Goal: Task Accomplishment & Management: Manage account settings

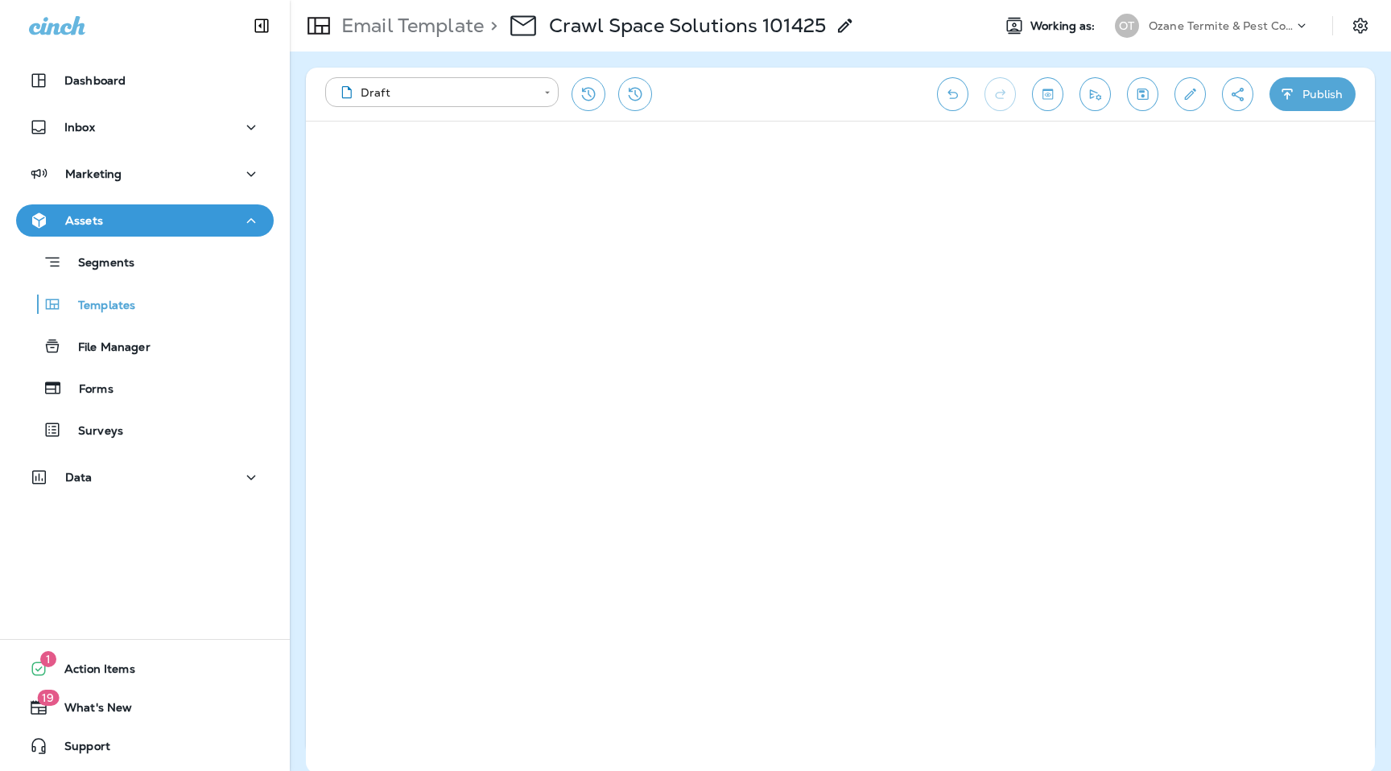
click at [1254, 23] on p "Ozane Termite & Pest Control" at bounding box center [1221, 25] width 145 height 13
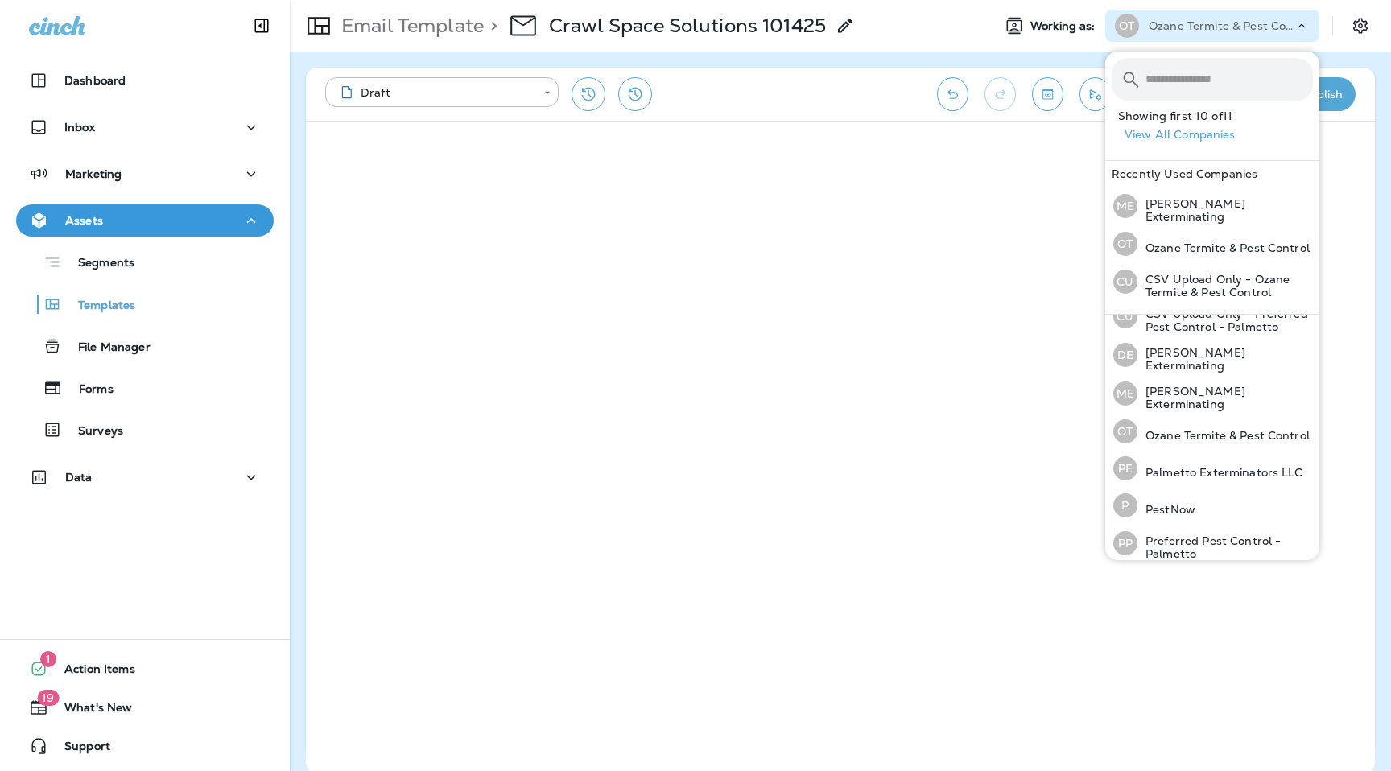
scroll to position [175, 0]
click at [898, 17] on div "Email Template > Crawl Space Solutions 101425" at bounding box center [634, 25] width 689 height 45
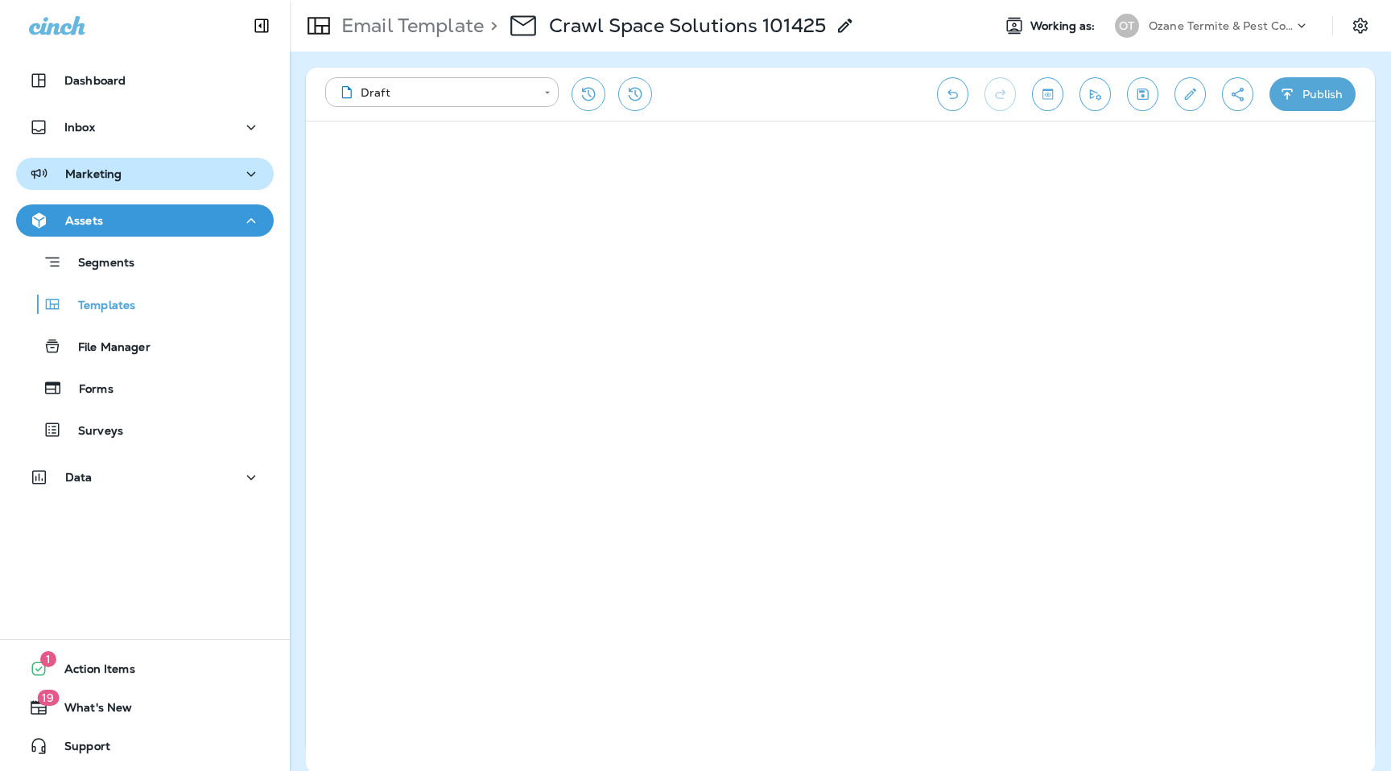
click at [85, 183] on div "Marketing" at bounding box center [75, 174] width 93 height 20
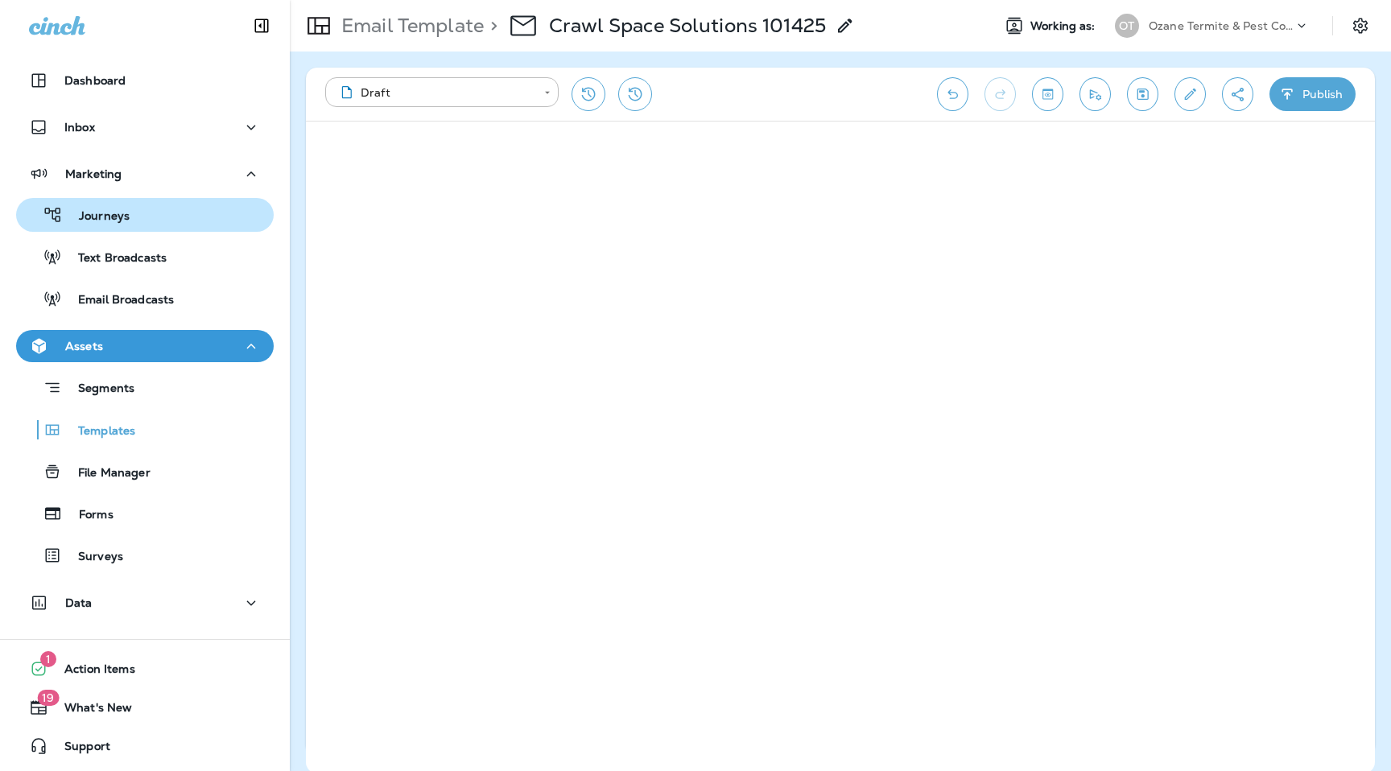
click at [105, 212] on p "Journeys" at bounding box center [96, 216] width 67 height 15
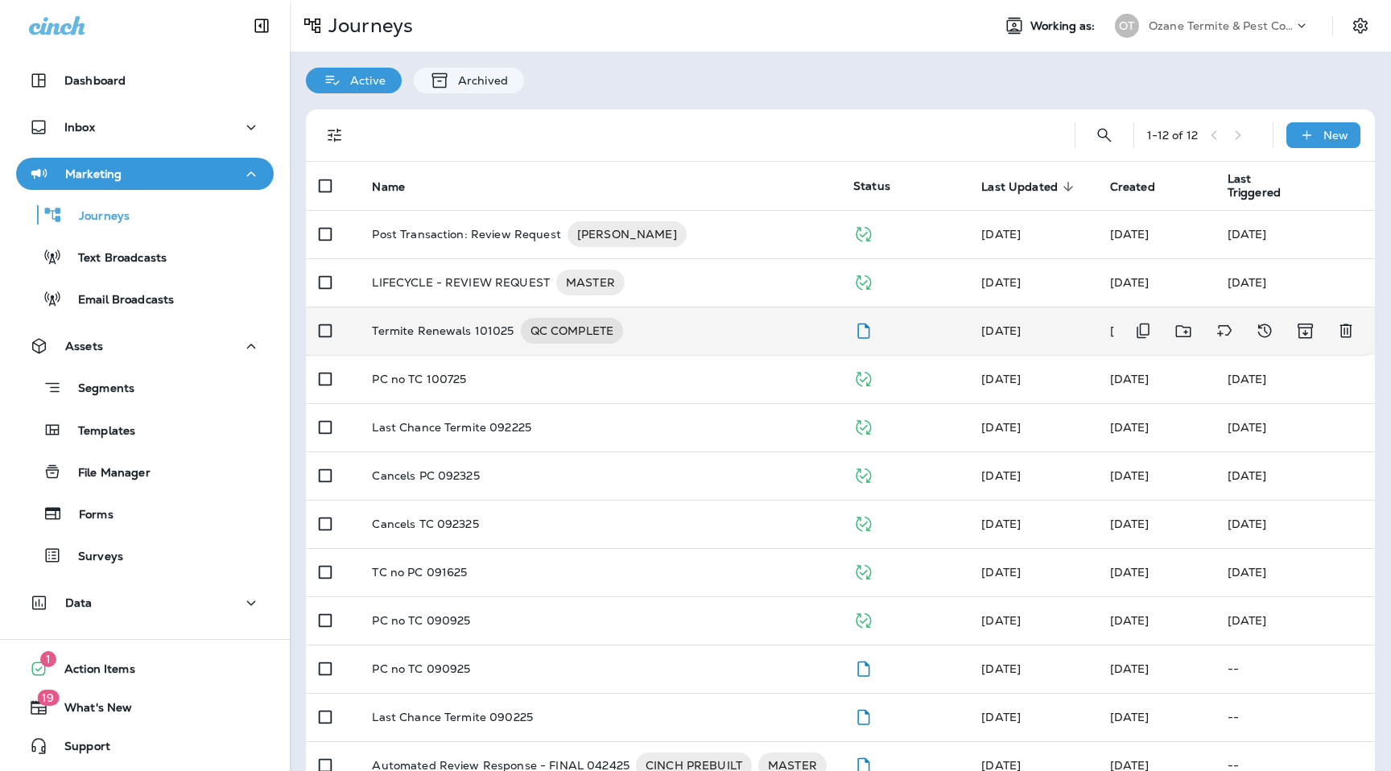
click at [467, 335] on p "Termite Renewals 101025" at bounding box center [443, 331] width 142 height 26
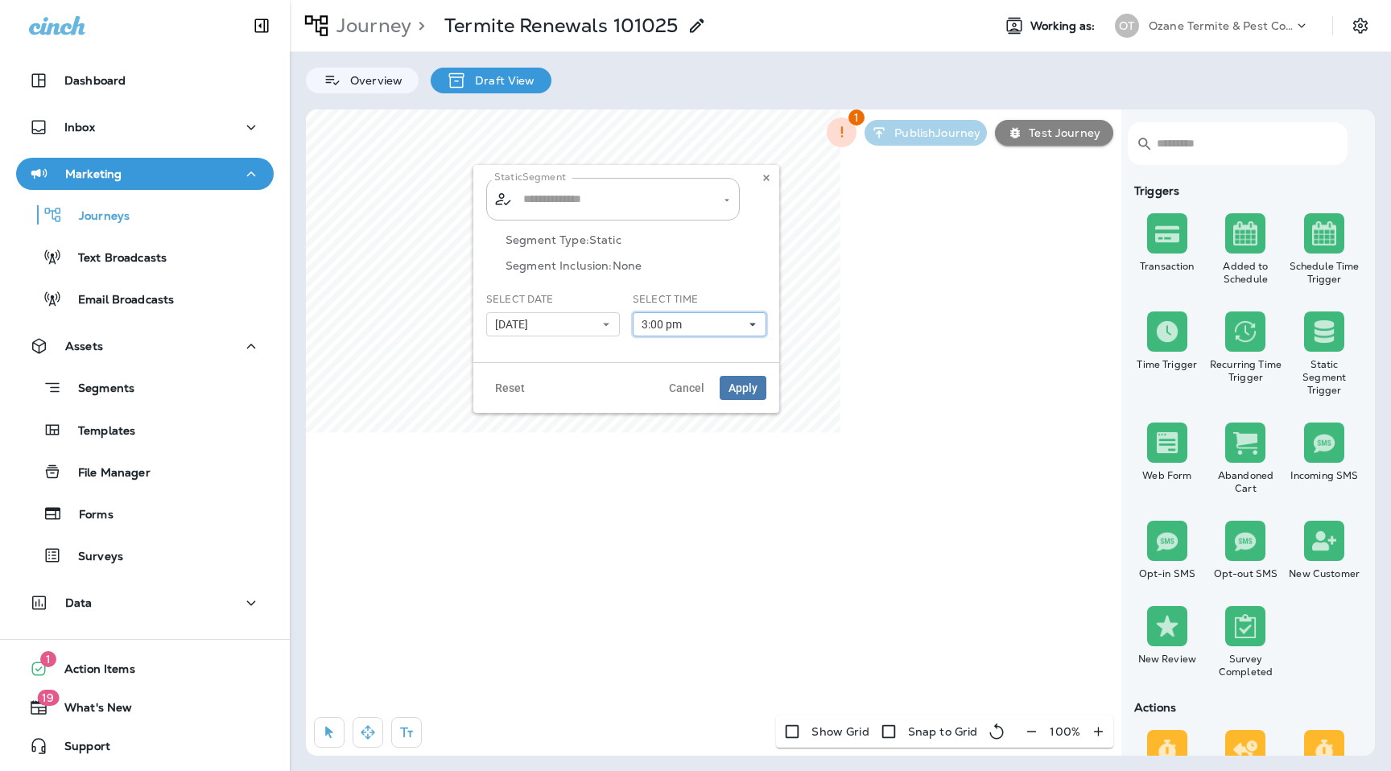
click at [687, 321] on span "3:00 pm" at bounding box center [664, 325] width 47 height 14
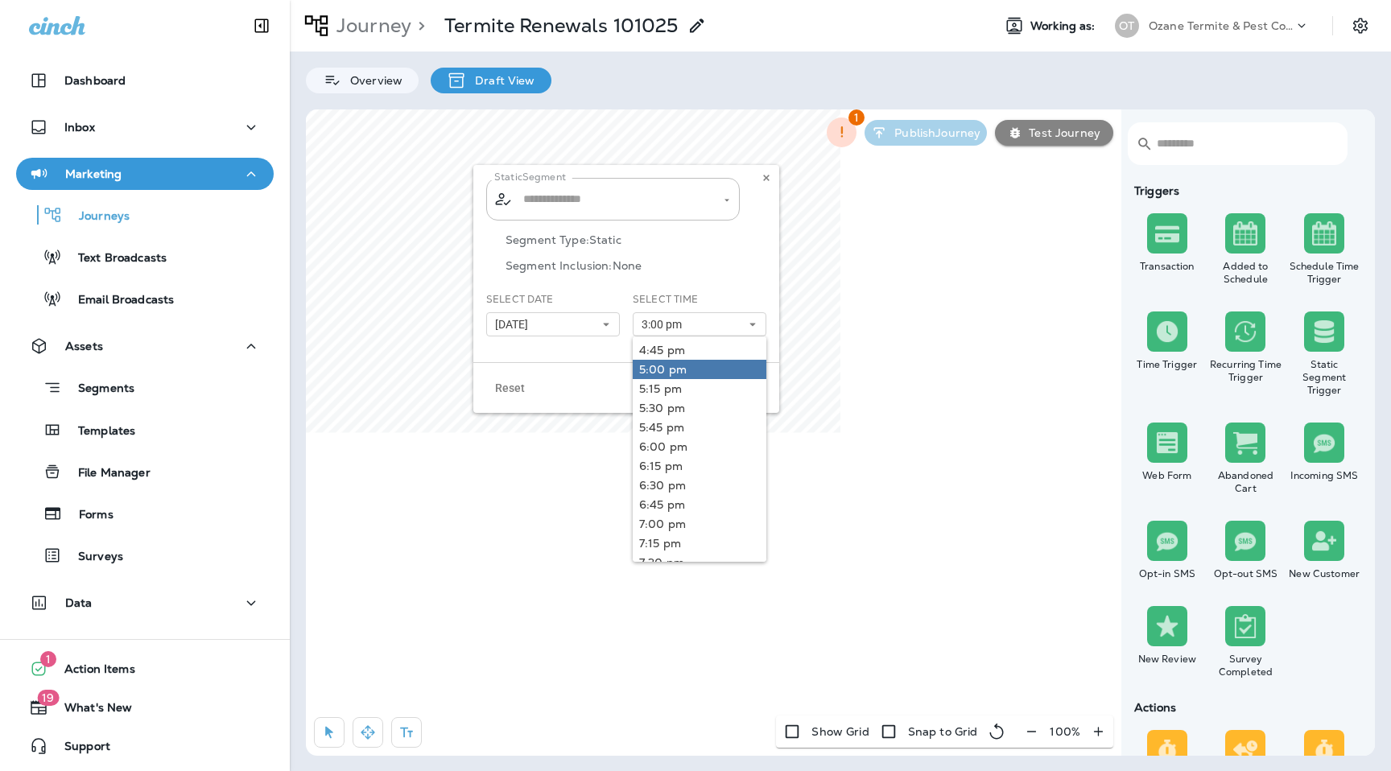
click at [681, 366] on link "5:00 pm" at bounding box center [700, 369] width 134 height 19
click at [714, 249] on div "Segment Type: Static Segment Inclusion: None" at bounding box center [626, 262] width 280 height 59
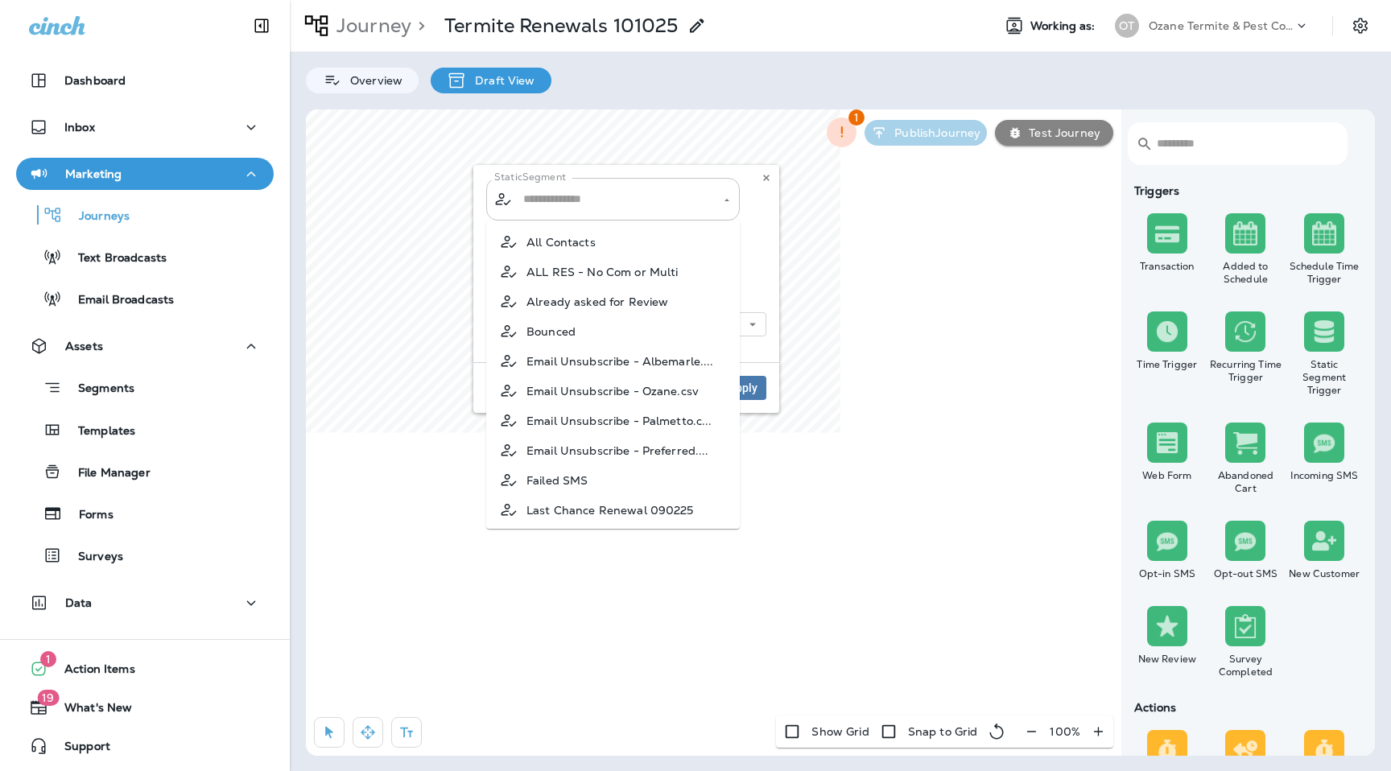
click at [648, 184] on div "​ ​" at bounding box center [613, 199] width 254 height 43
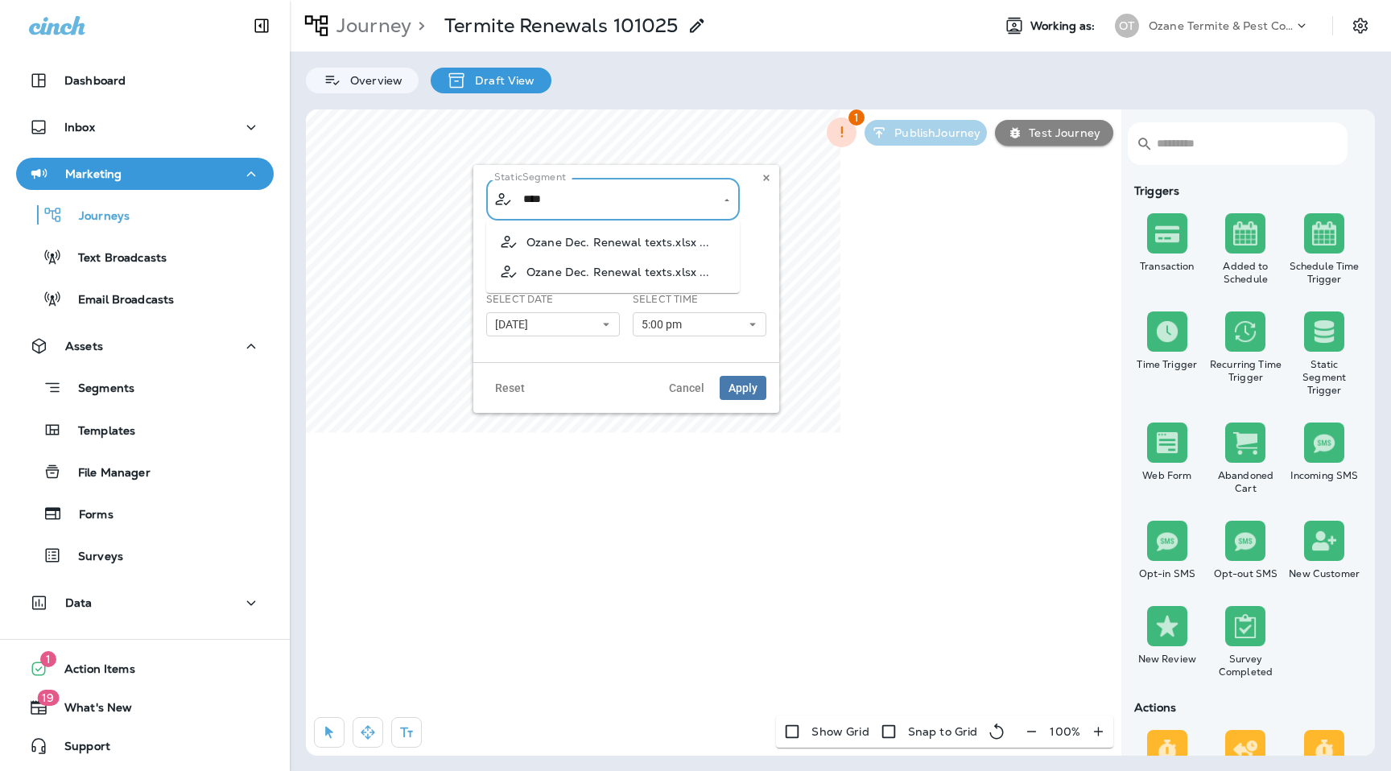
type input "****"
click at [1206, 26] on p "Ozane Termite & Pest Control" at bounding box center [1221, 25] width 145 height 13
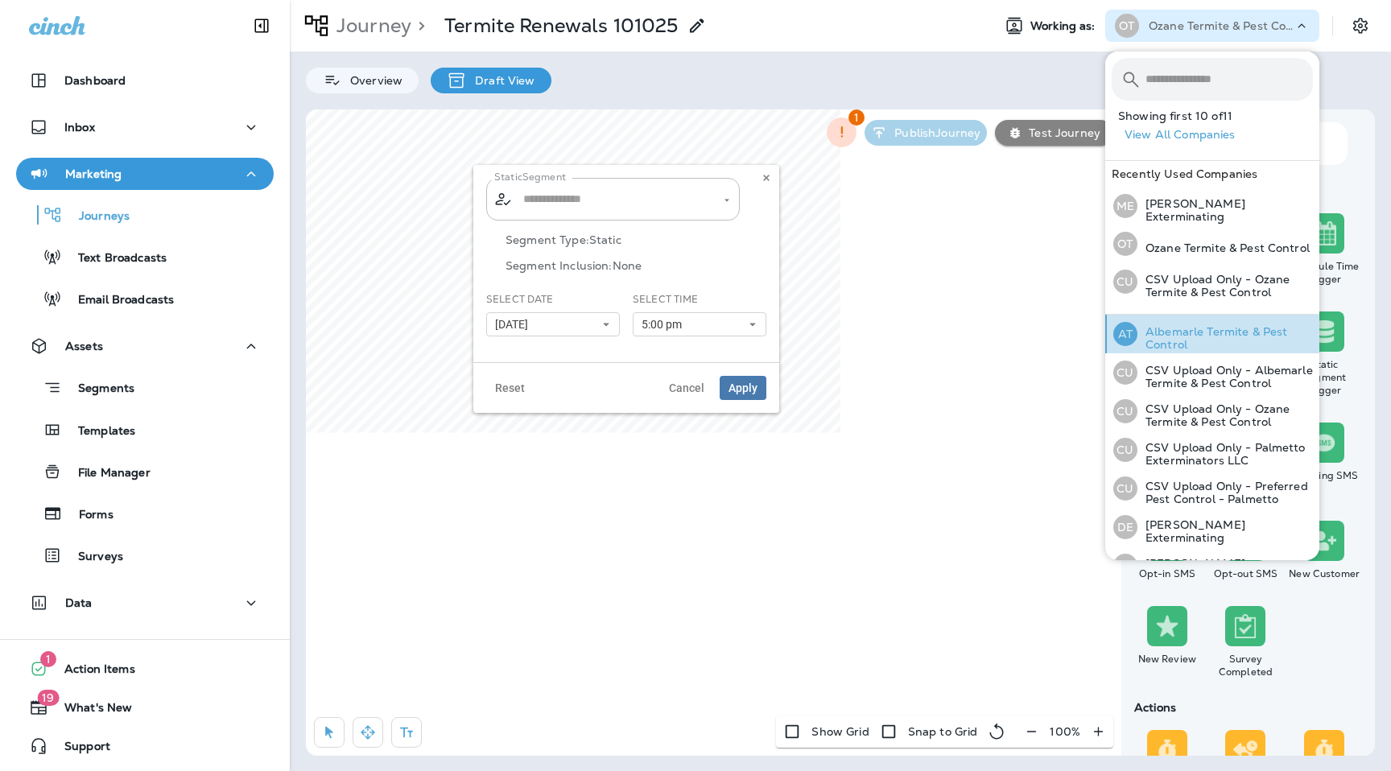
click at [1179, 332] on p "Albemarle Termite & Pest Control" at bounding box center [1224, 338] width 175 height 26
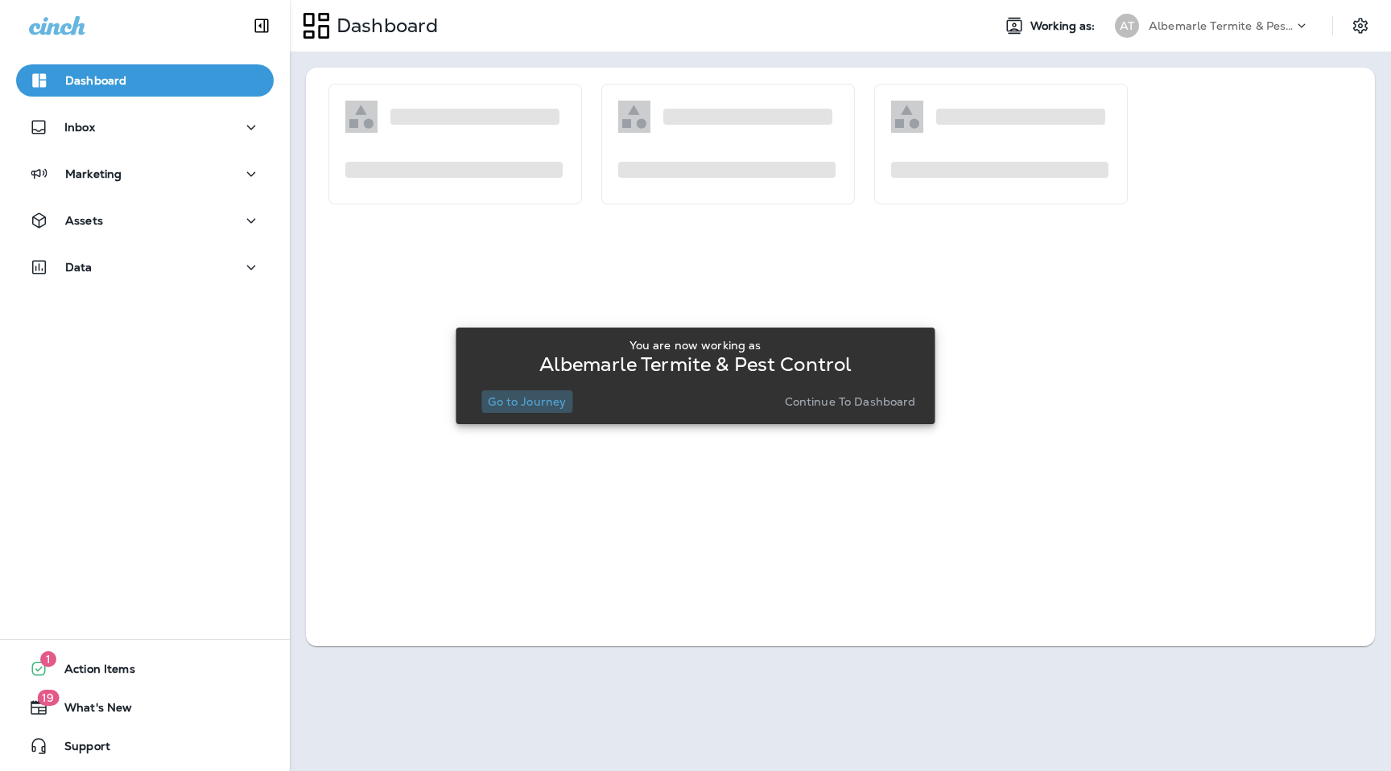
click at [518, 400] on p "Go to Journey" at bounding box center [527, 401] width 78 height 13
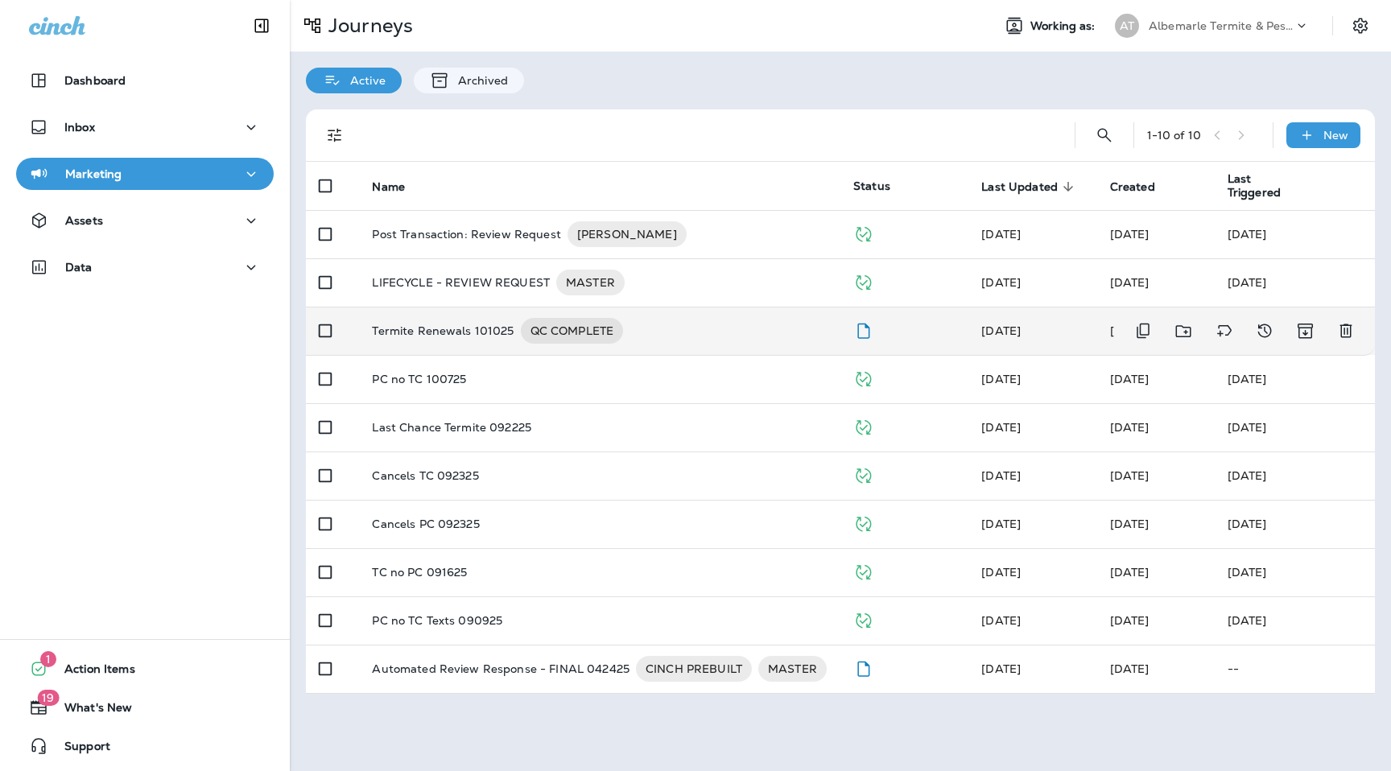
click at [493, 335] on p "Termite Renewals 101025" at bounding box center [443, 331] width 142 height 26
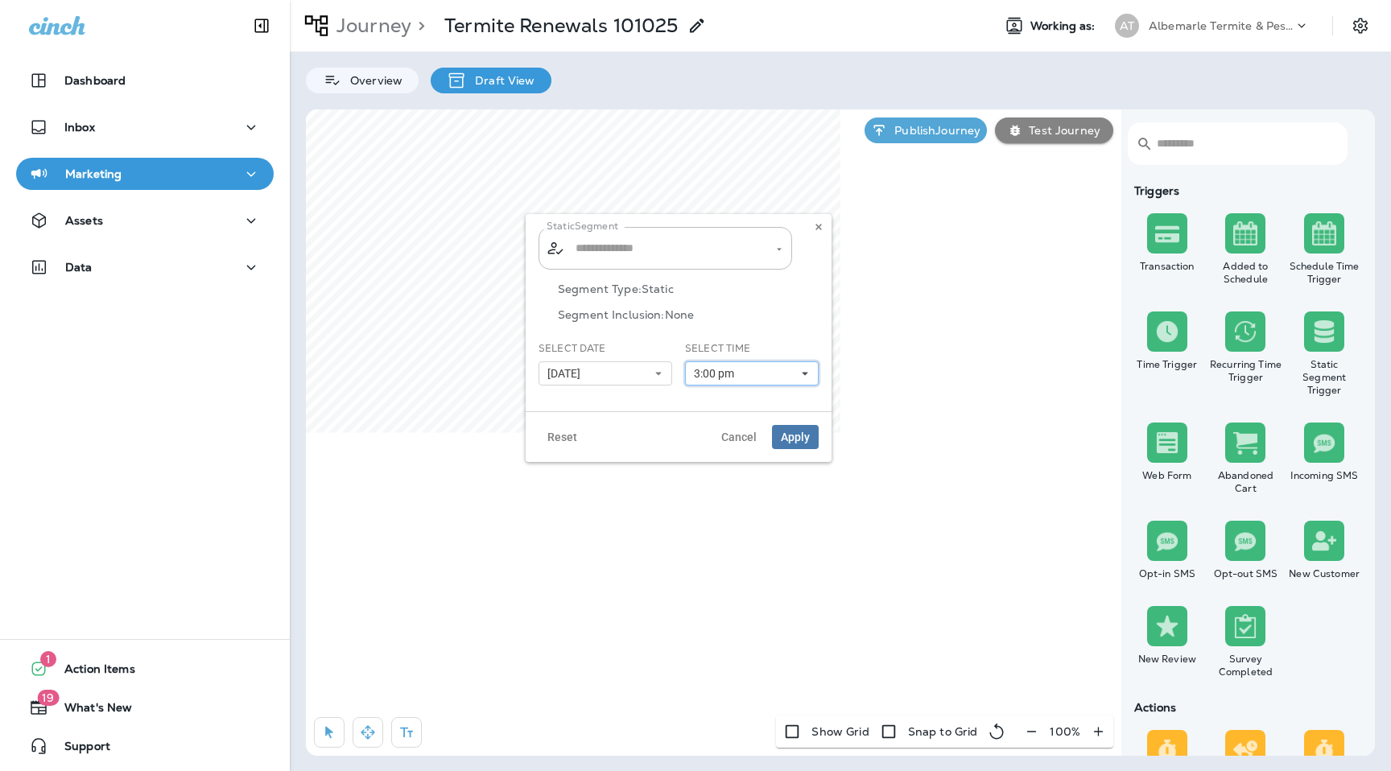
click at [744, 373] on button "3:00 pm" at bounding box center [752, 373] width 134 height 24
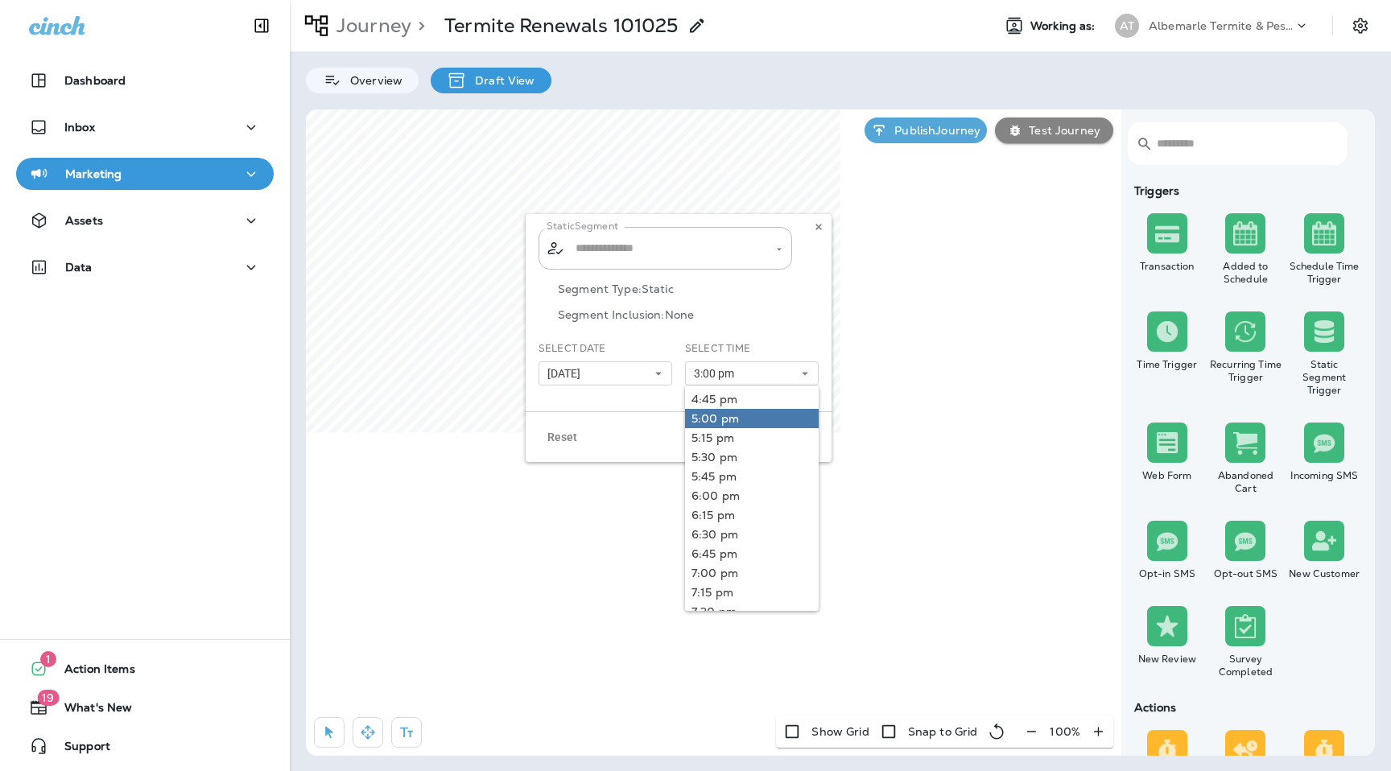
click at [740, 418] on link "5:00 pm" at bounding box center [752, 418] width 134 height 19
click at [740, 328] on div "Segment Type: Static Segment Inclusion: None" at bounding box center [678, 311] width 280 height 59
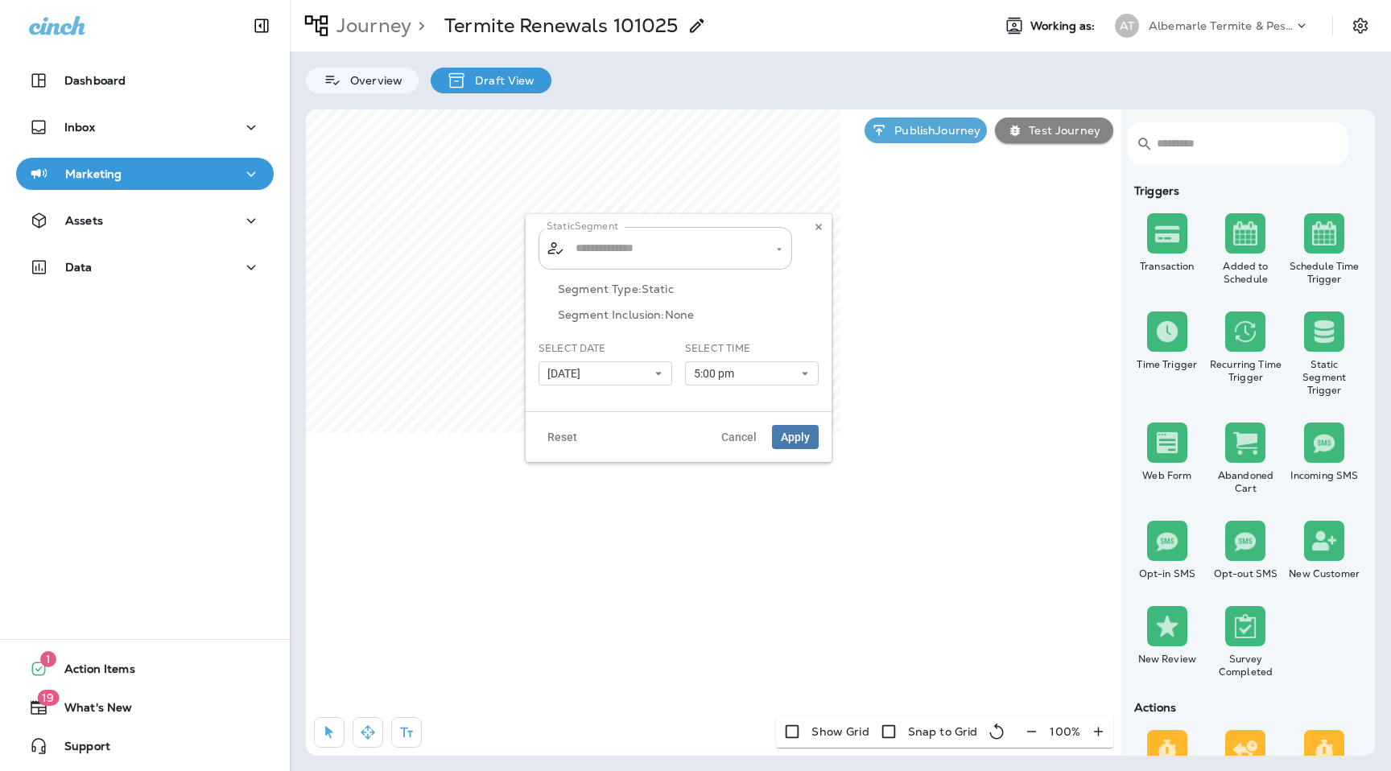
click at [727, 261] on input "text" at bounding box center [665, 248] width 189 height 28
click at [728, 299] on li "Albemarle Dec. Renewal texts.x..." at bounding box center [665, 291] width 254 height 30
type input "**********"
click at [793, 434] on span "Apply" at bounding box center [795, 436] width 29 height 11
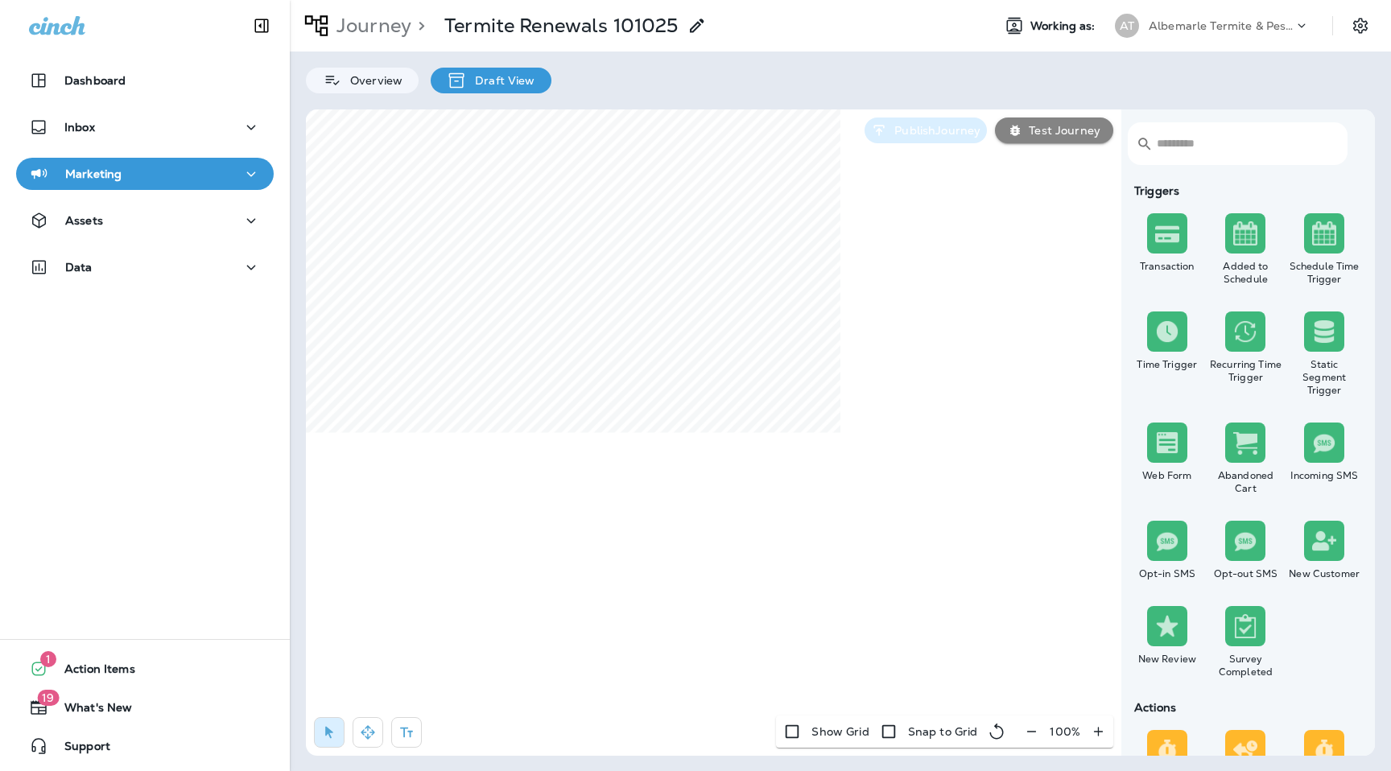
click at [926, 137] on p "Publish Journey" at bounding box center [934, 130] width 93 height 13
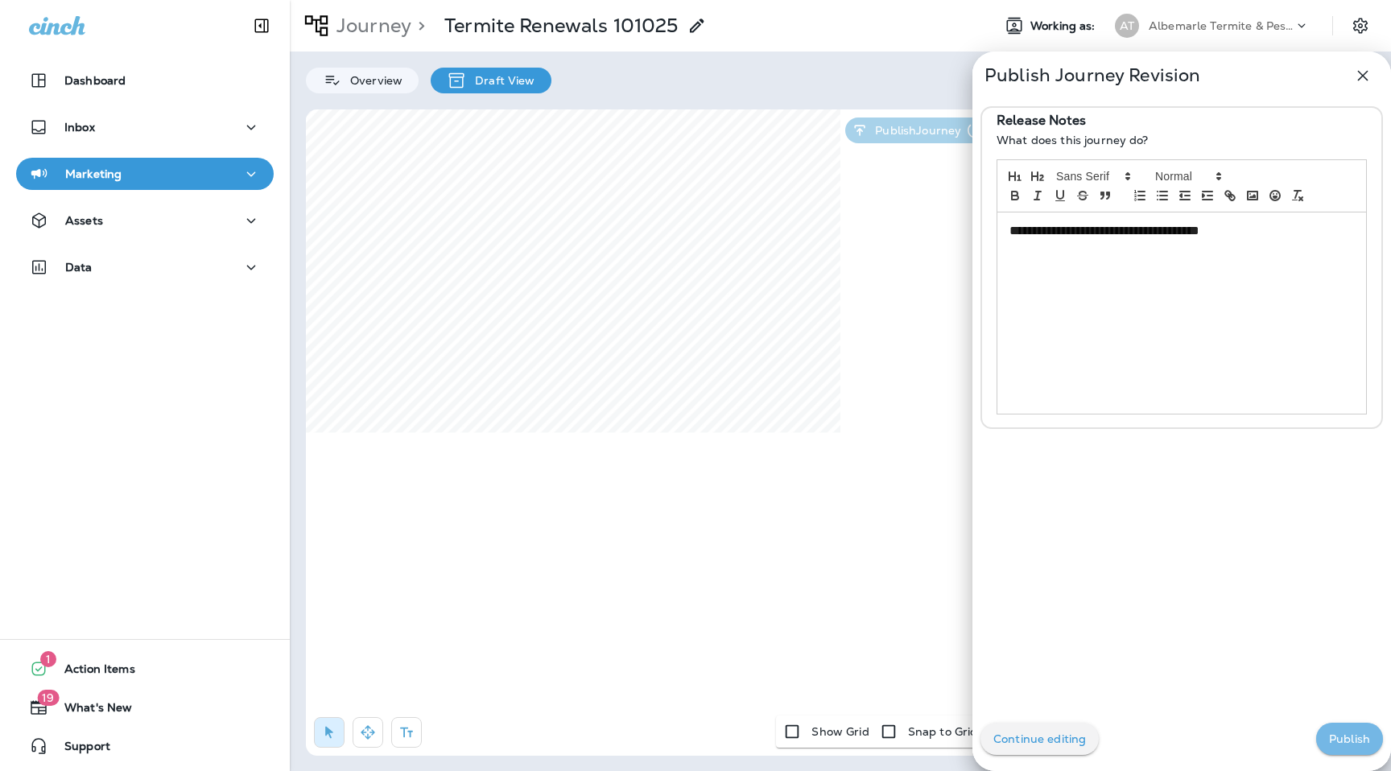
click at [1338, 737] on p "Publish" at bounding box center [1349, 738] width 41 height 13
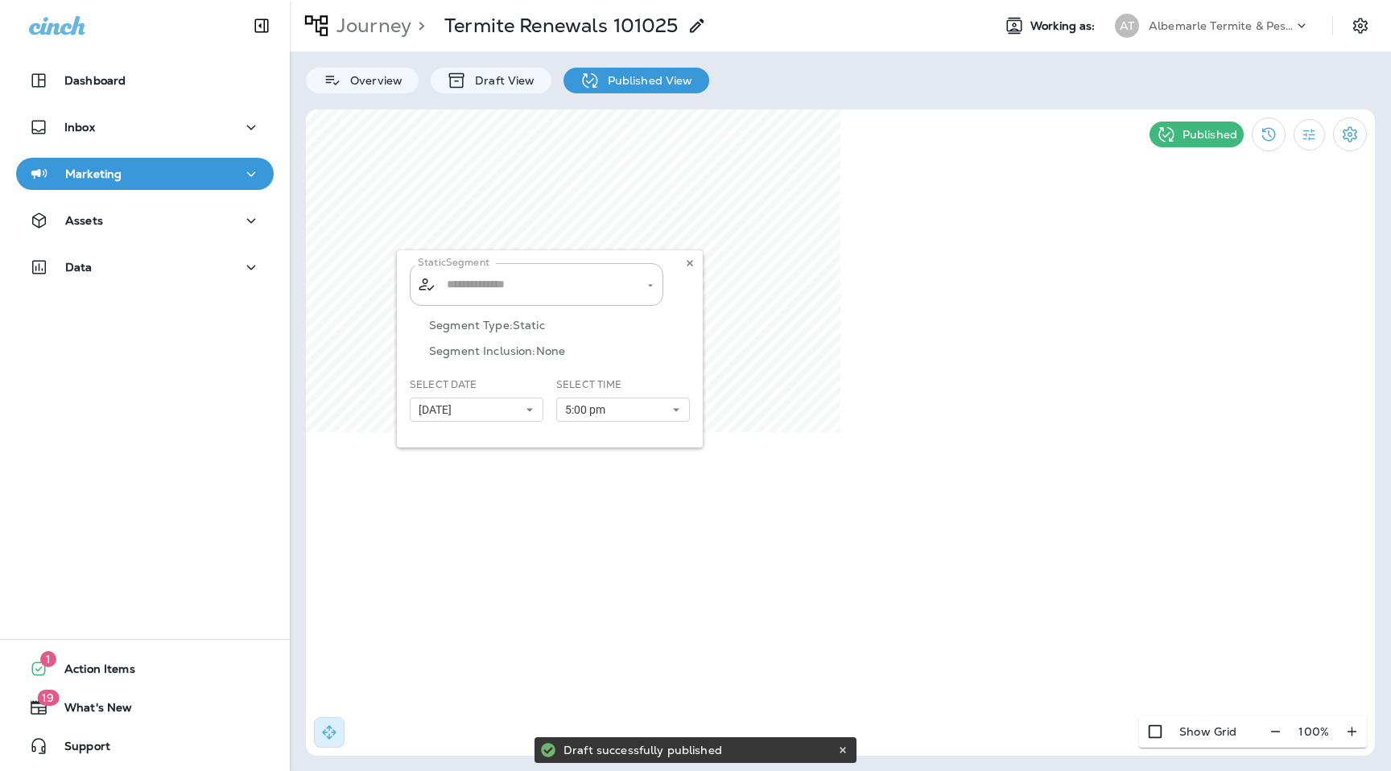
type input "**********"
click at [691, 265] on use at bounding box center [690, 263] width 6 height 6
click at [1190, 32] on div "Albemarle Termite & Pest Control" at bounding box center [1221, 26] width 145 height 24
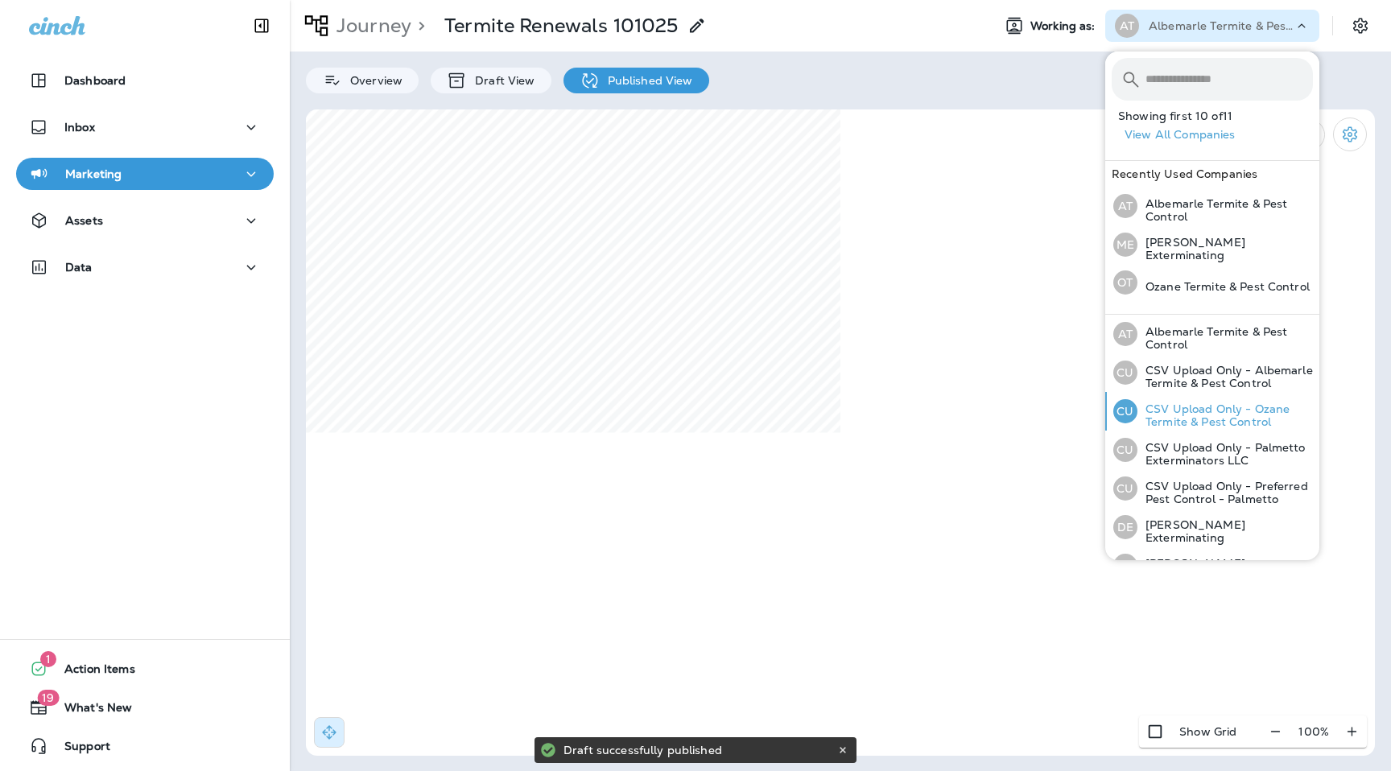
scroll to position [175, 0]
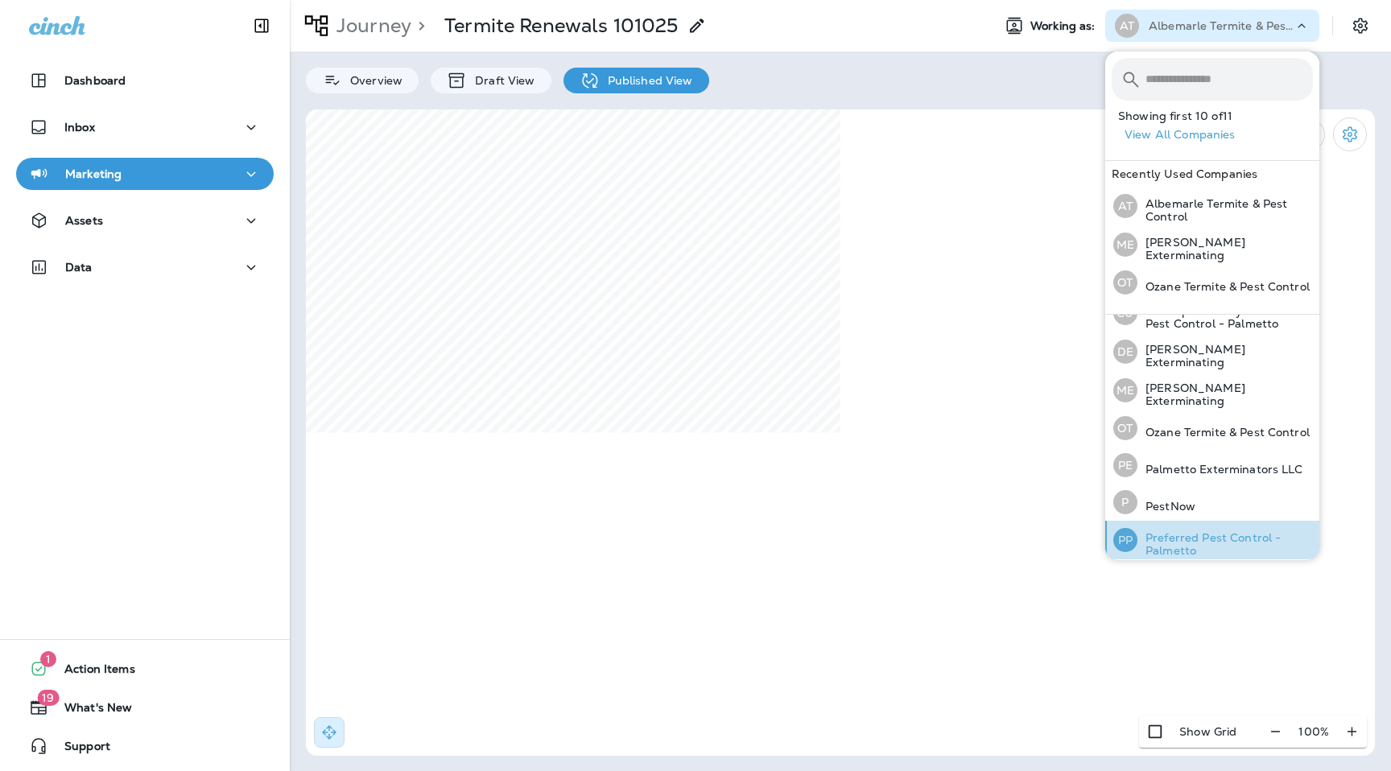
click at [1164, 531] on p "Preferred Pest Control - Palmetto" at bounding box center [1224, 544] width 175 height 26
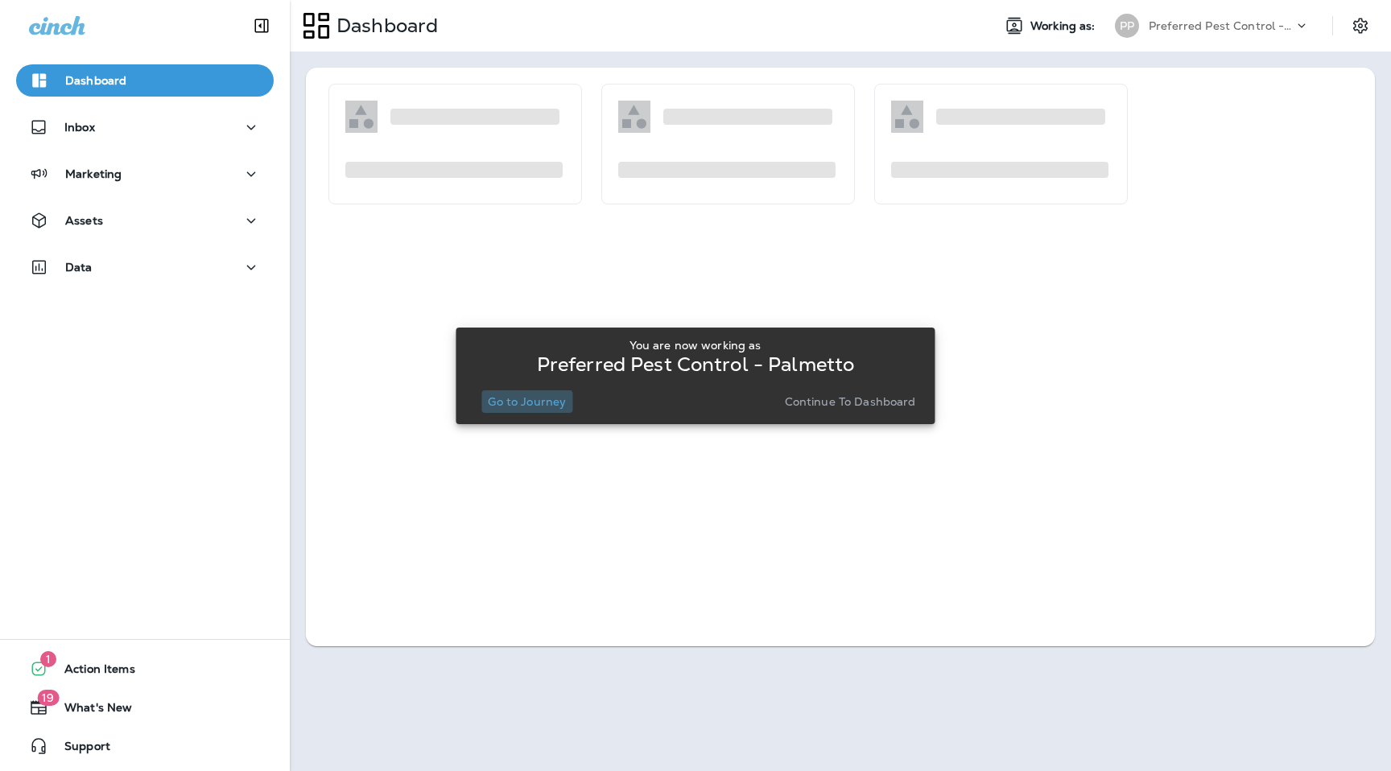
click at [529, 406] on p "Go to Journey" at bounding box center [527, 401] width 78 height 13
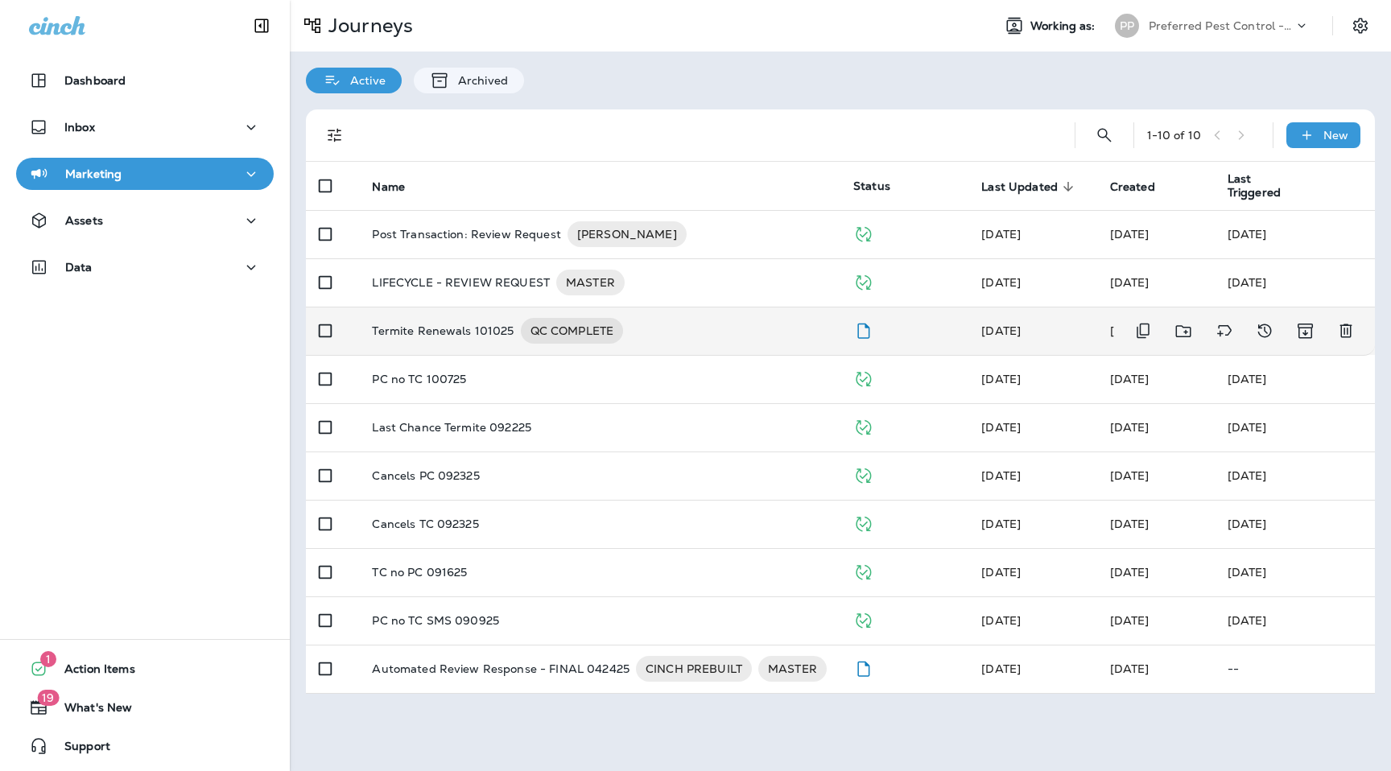
click at [498, 319] on p "Termite Renewals 101025" at bounding box center [443, 331] width 142 height 26
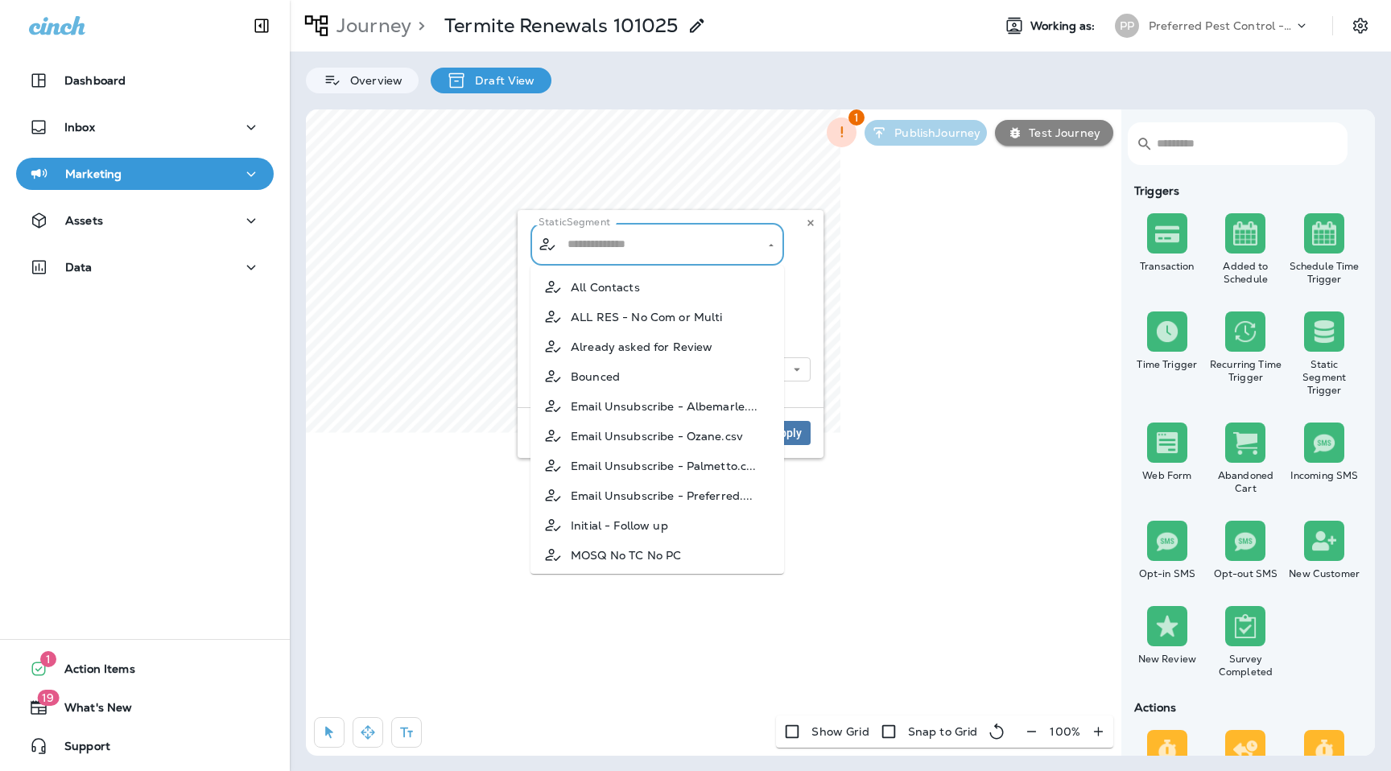
click at [674, 242] on input "text" at bounding box center [657, 244] width 189 height 28
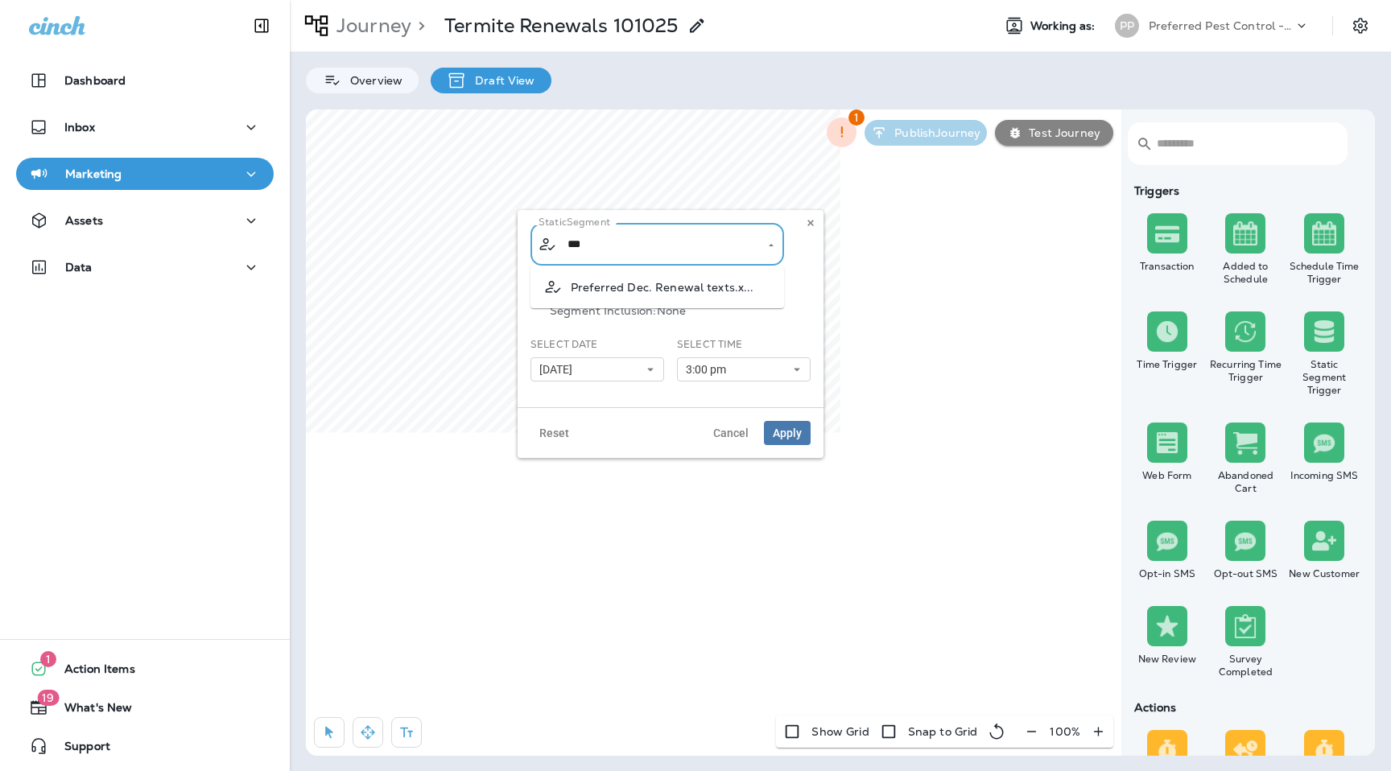
type input "****"
click at [691, 290] on span "Preferred Dec. Renewal texts.x..." at bounding box center [663, 287] width 184 height 13
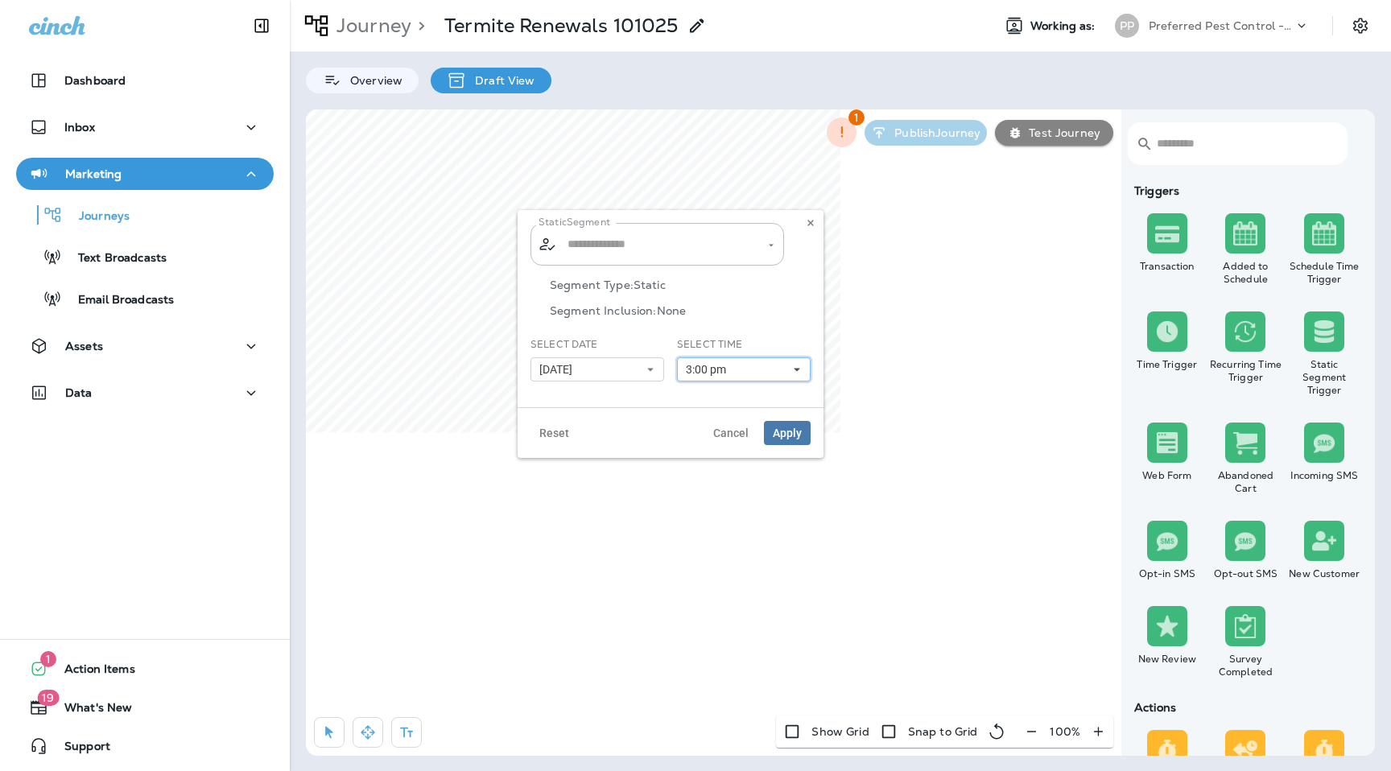
click at [737, 366] on button "3:00 pm" at bounding box center [744, 369] width 134 height 24
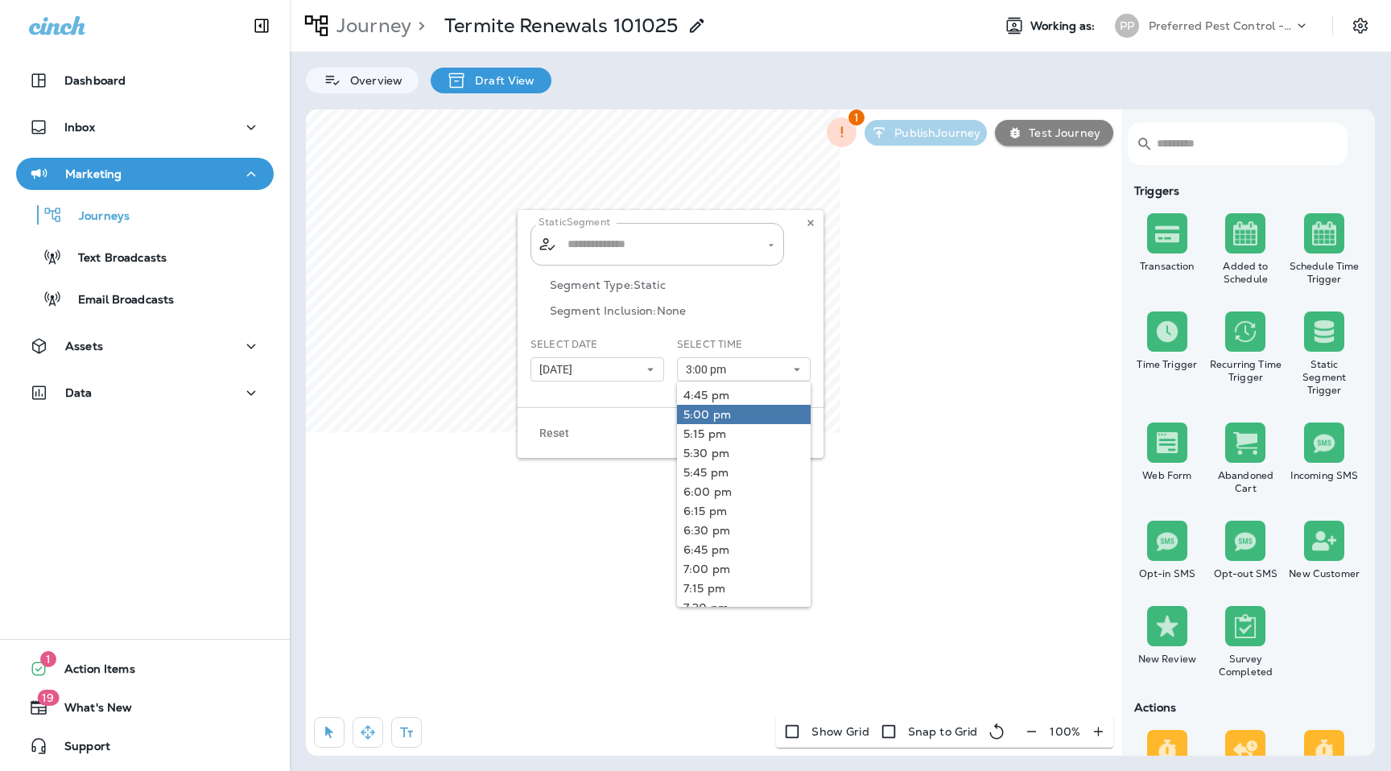
click at [731, 421] on link "5:00 pm" at bounding box center [744, 414] width 134 height 19
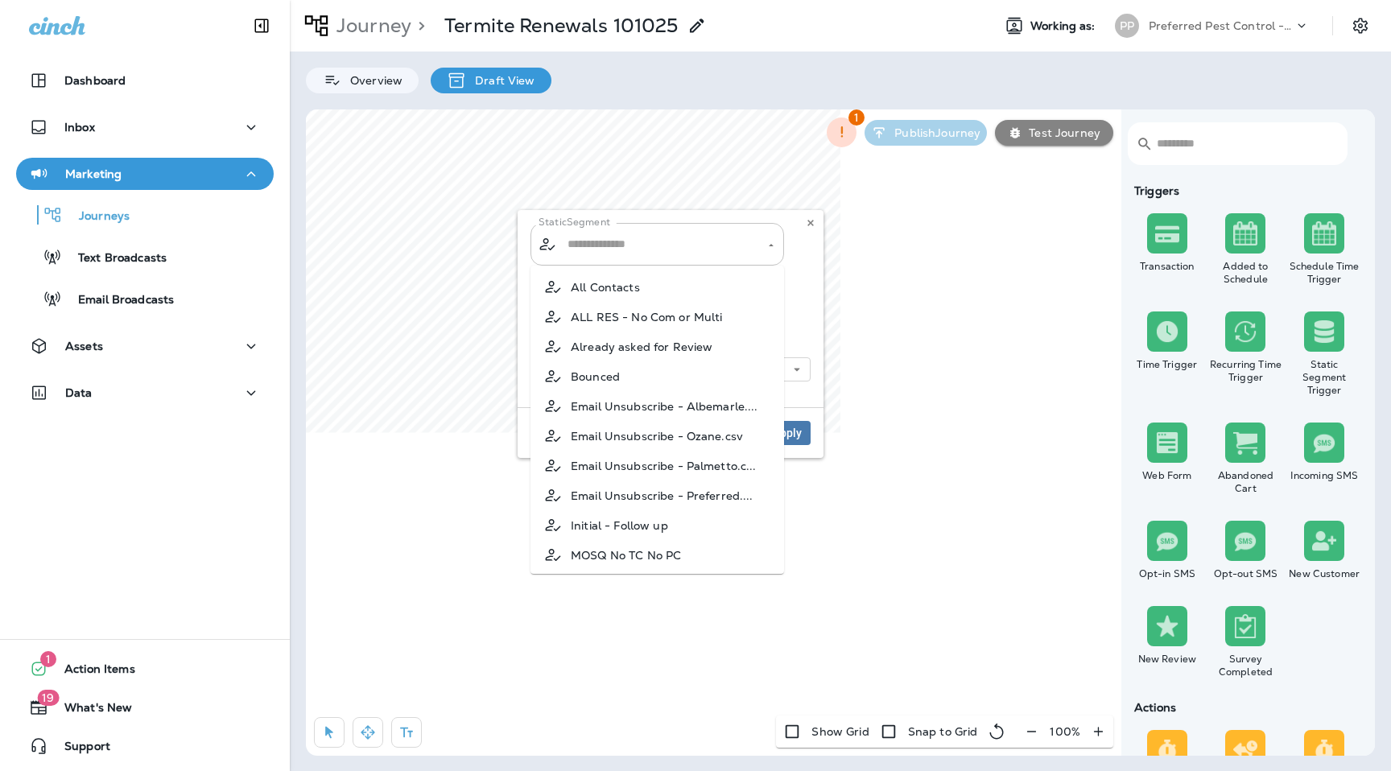
click at [707, 262] on div "​ ​" at bounding box center [657, 244] width 254 height 43
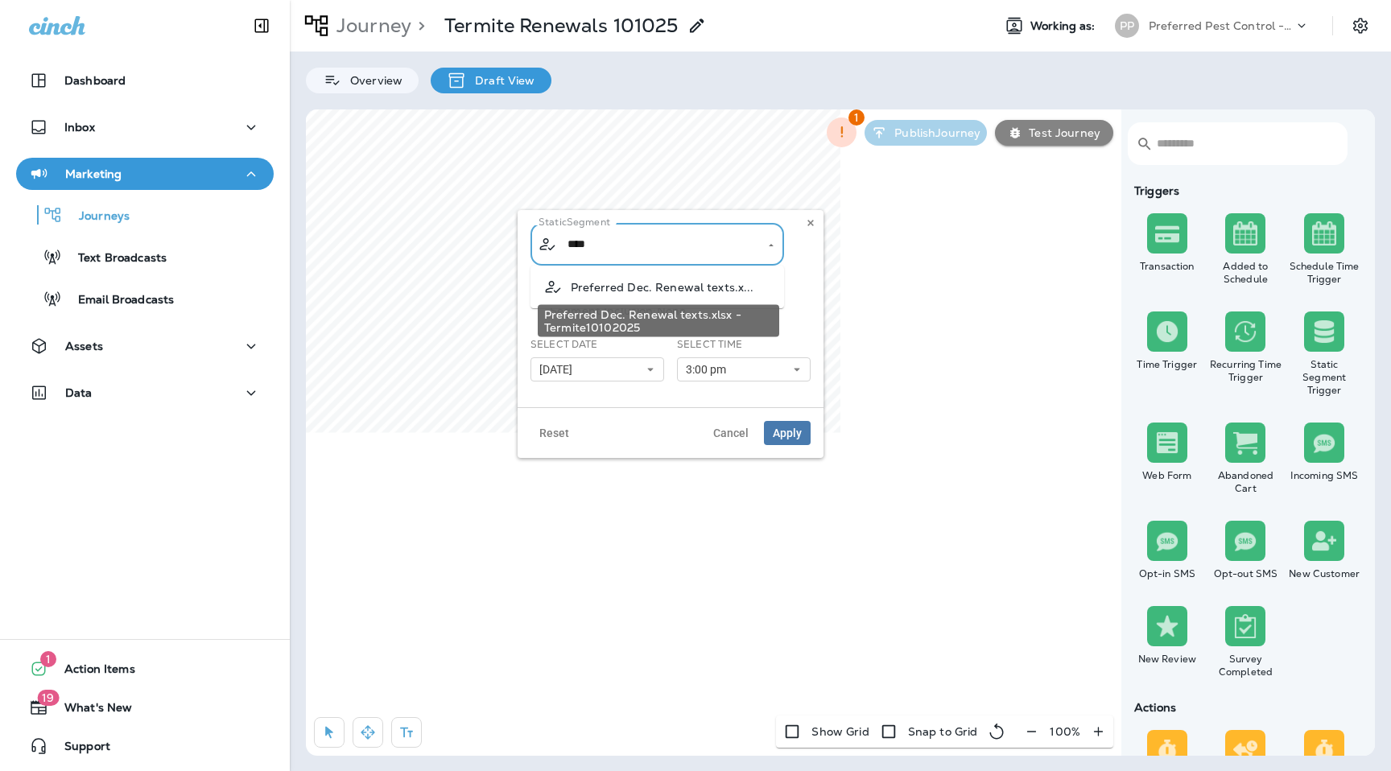
click at [720, 287] on span "Preferred Dec. Renewal texts.x..." at bounding box center [663, 287] width 184 height 13
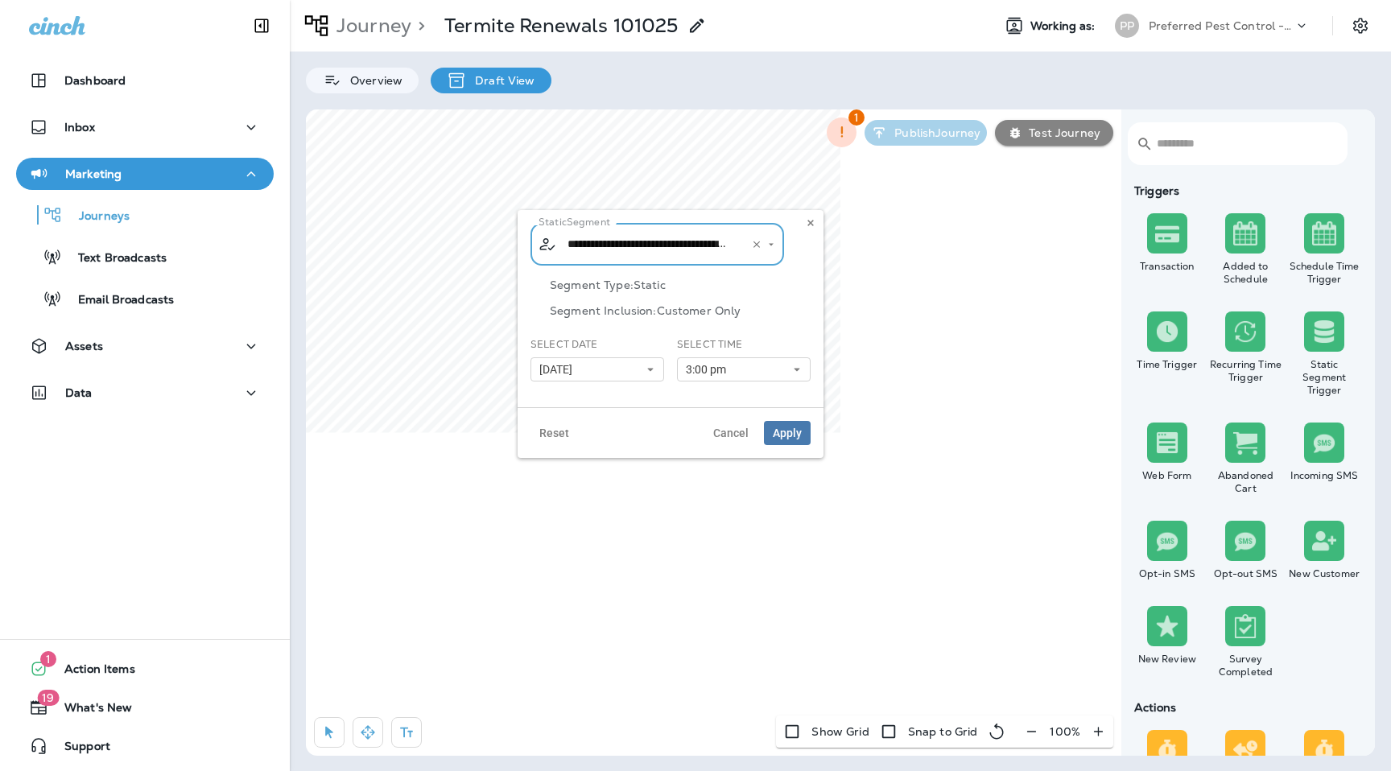
type input "**********"
click at [753, 367] on button "3:00 pm" at bounding box center [744, 369] width 134 height 24
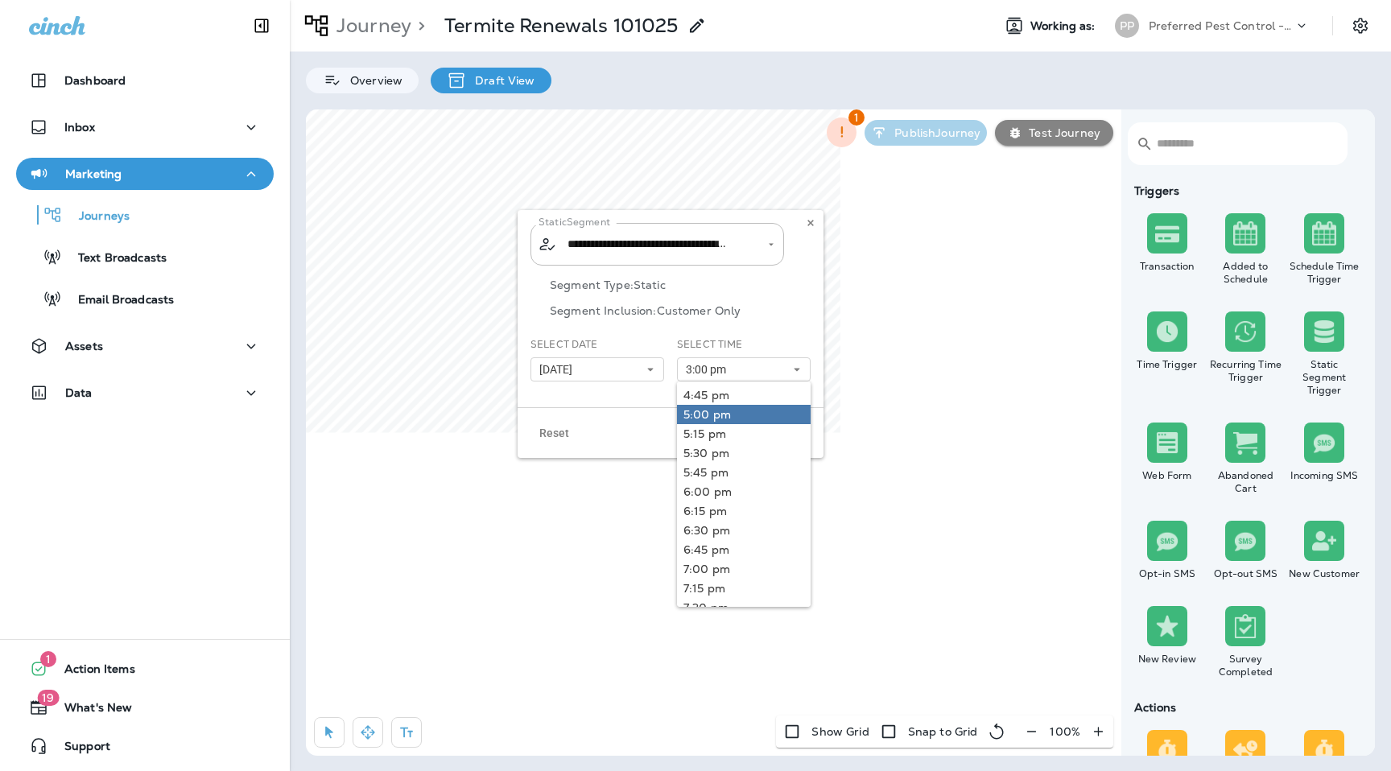
click at [747, 412] on link "5:00 pm" at bounding box center [744, 414] width 134 height 19
click at [778, 309] on p "Segment Inclusion: Customer Only" at bounding box center [680, 310] width 261 height 13
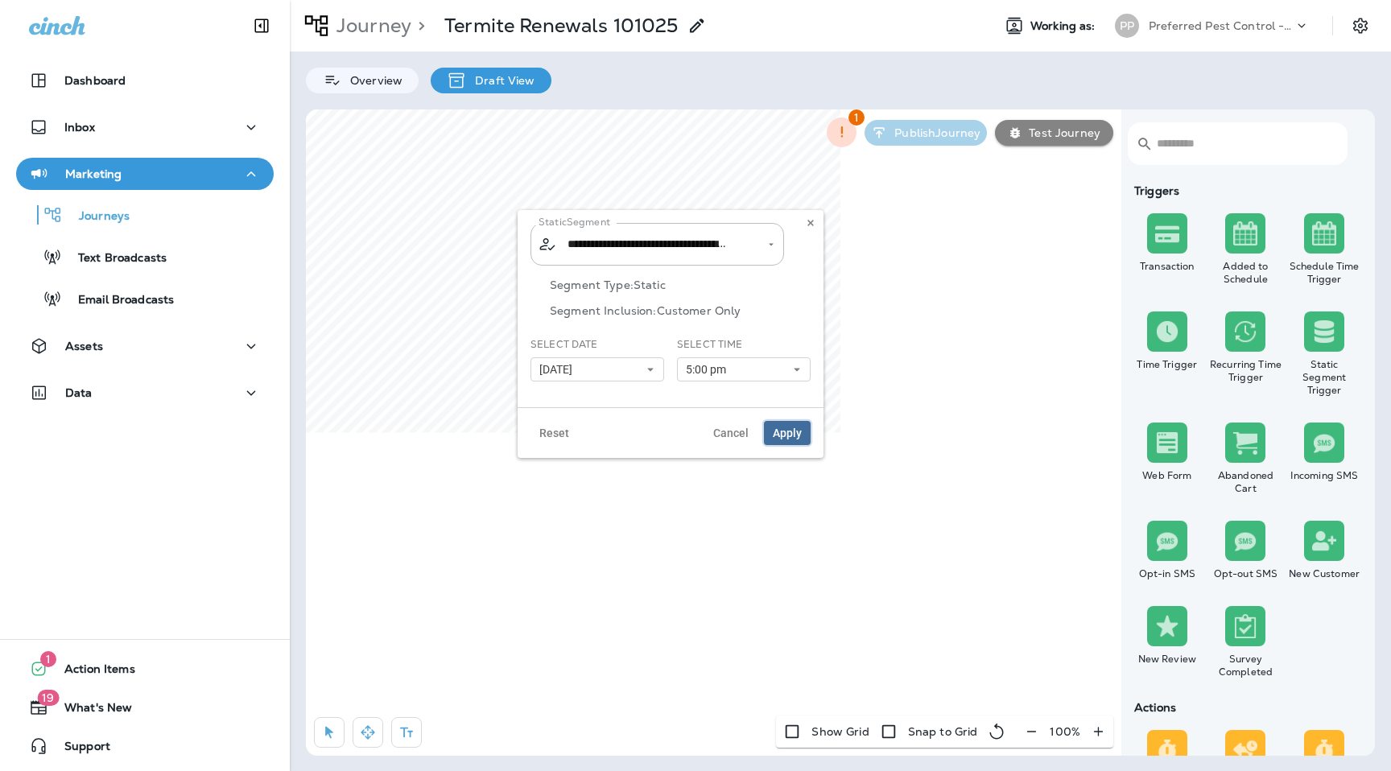
click at [793, 427] on span "Apply" at bounding box center [787, 432] width 29 height 11
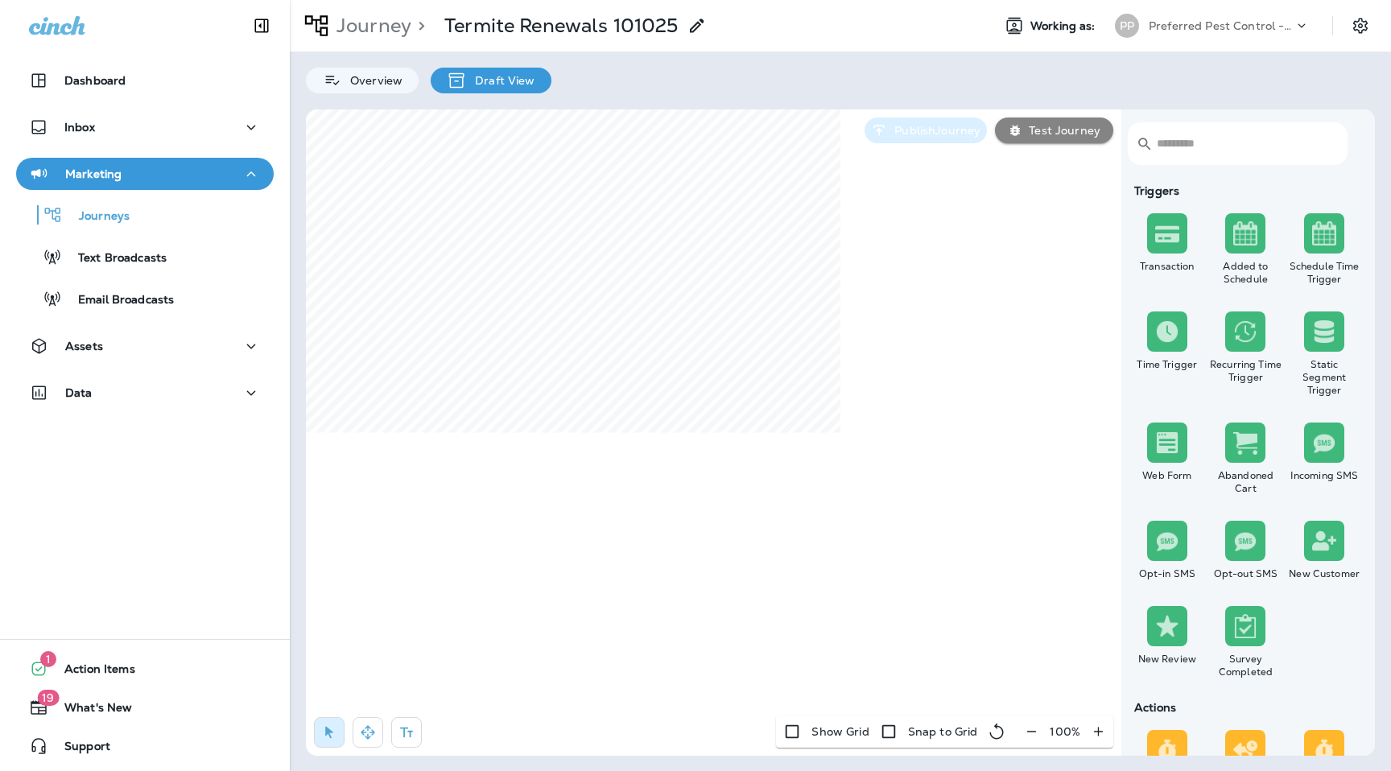
select select "*"
select select "**"
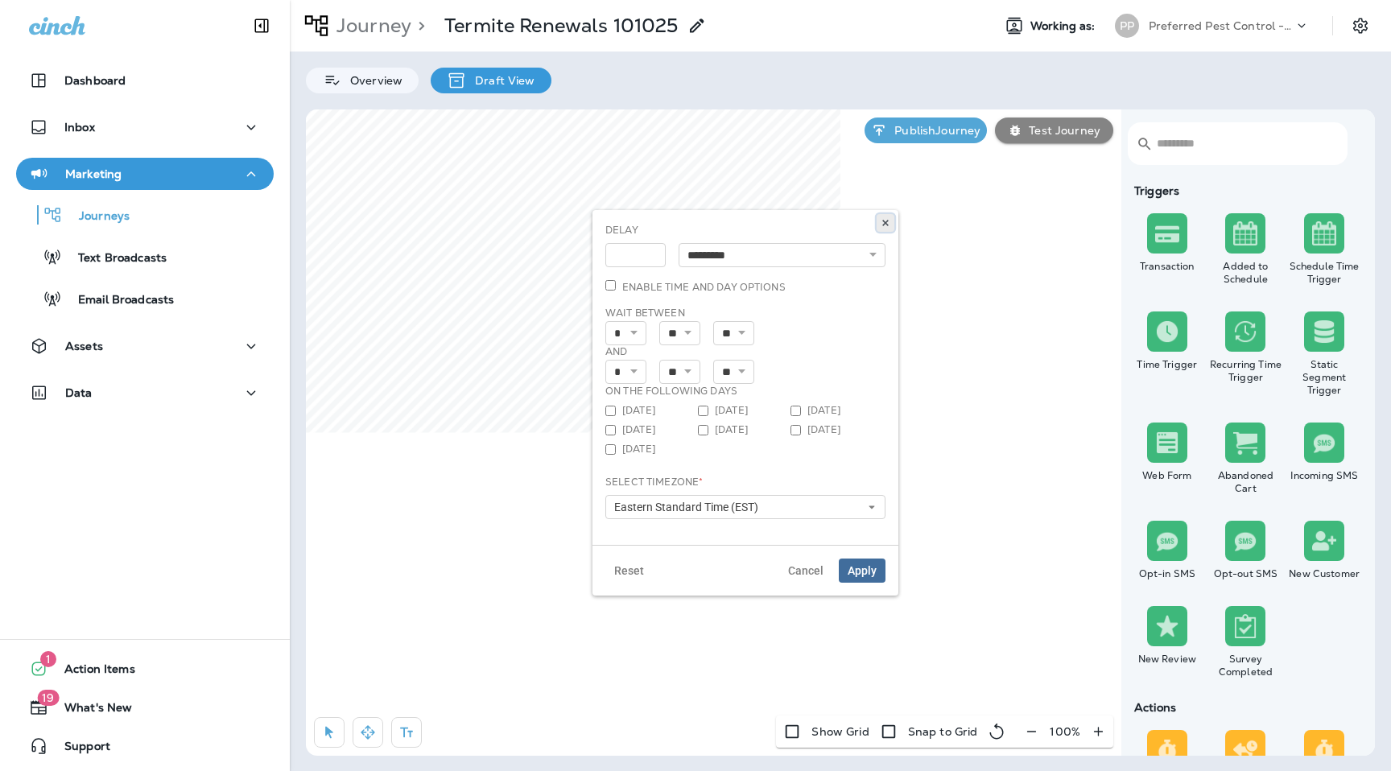
click at [878, 226] on button at bounding box center [885, 223] width 18 height 18
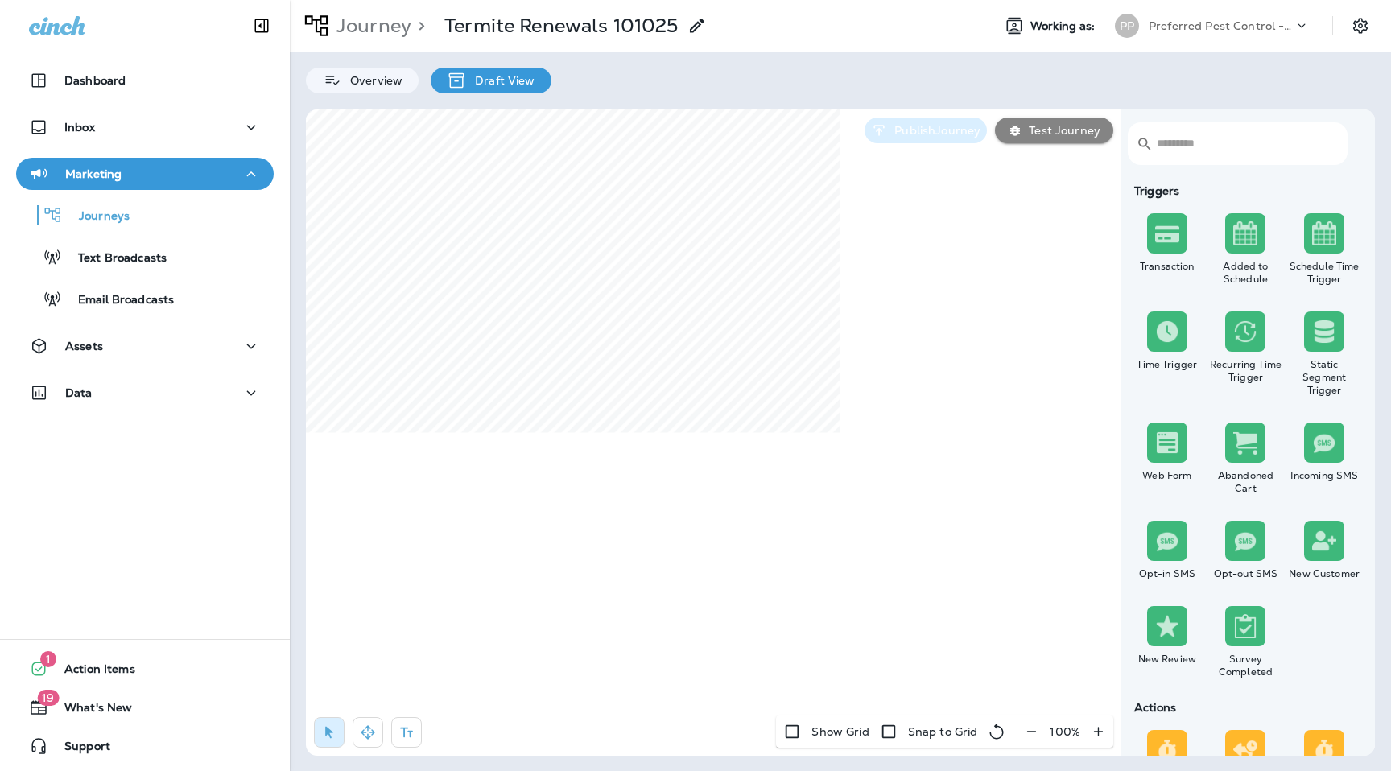
click at [936, 129] on p "Publish Journey" at bounding box center [934, 130] width 93 height 13
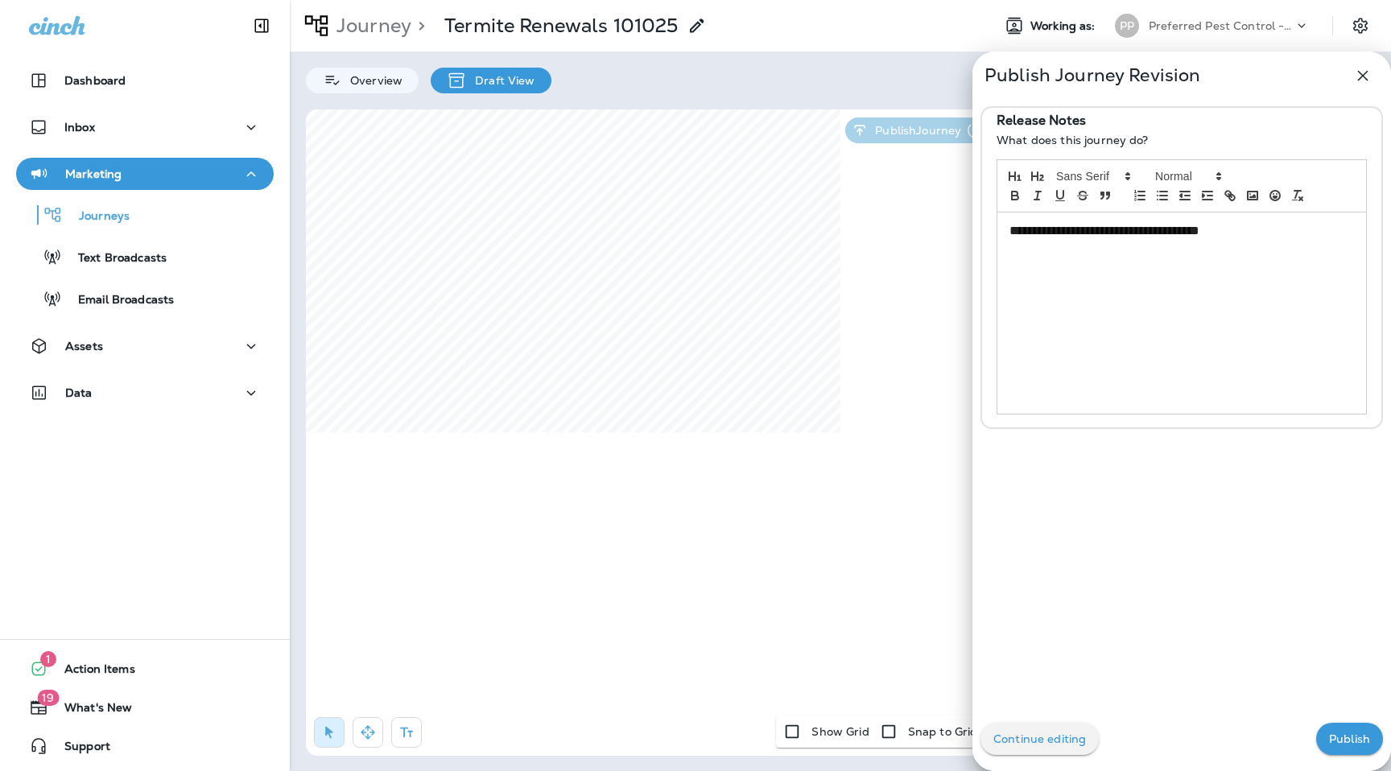
click at [1345, 728] on button "Publish" at bounding box center [1349, 739] width 67 height 32
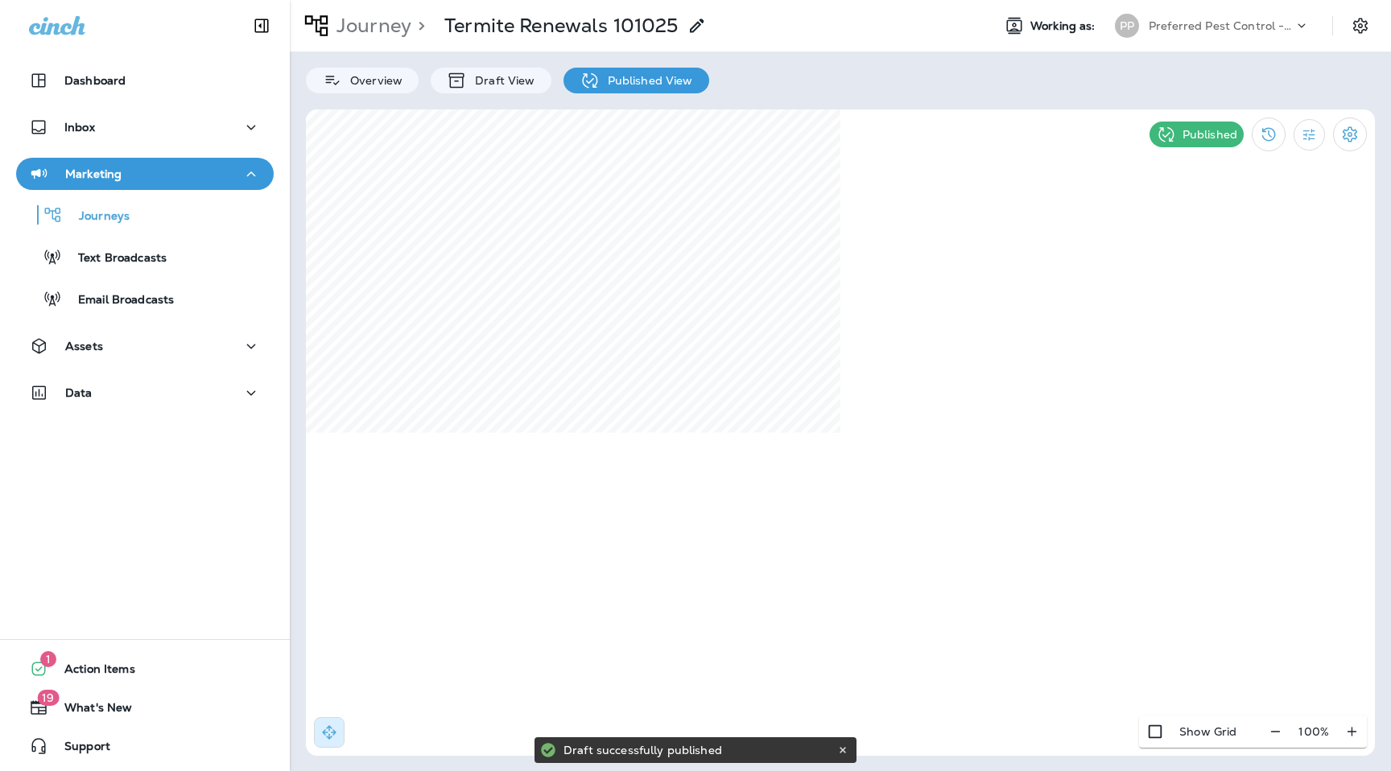
click at [1205, 29] on p "Preferred Pest Control - Palmetto" at bounding box center [1221, 25] width 145 height 13
